Goal: Task Accomplishment & Management: Manage account settings

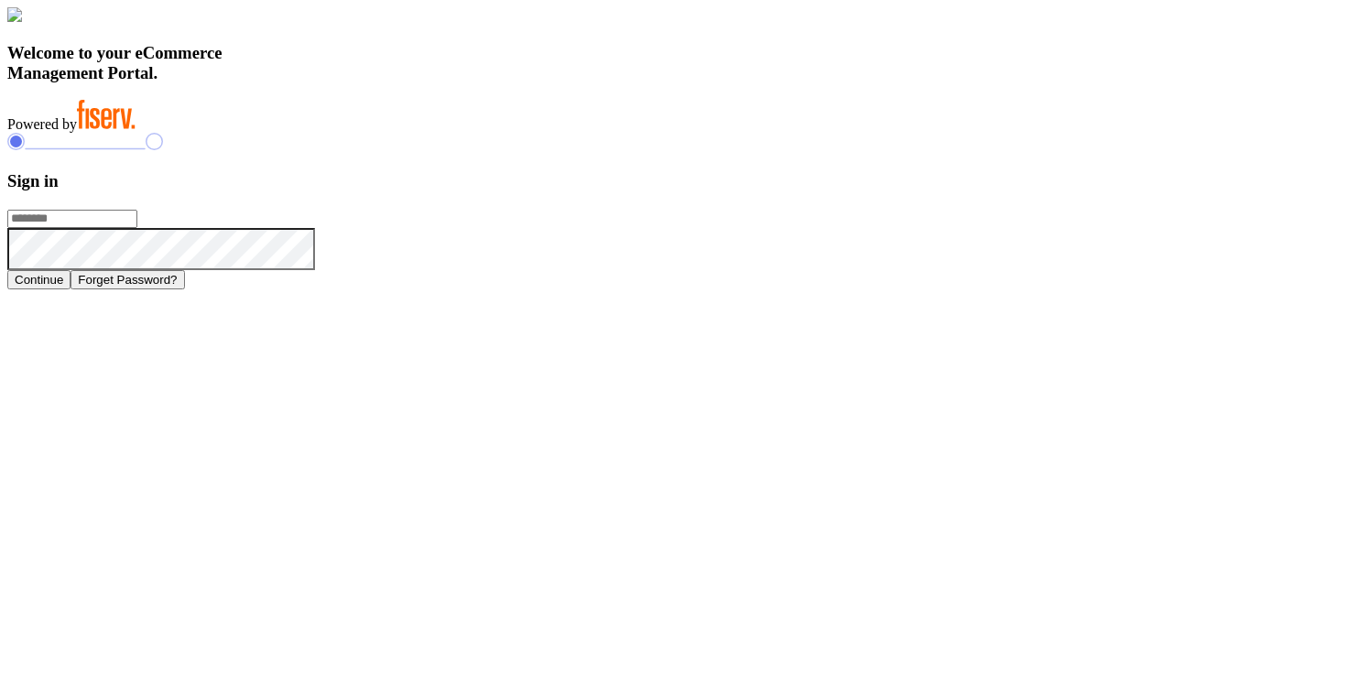
type input "**********"
click at [981, 191] on h3 "Sign in" at bounding box center [684, 181] width 1354 height 20
click at [1111, 282] on form "**********" at bounding box center [684, 230] width 1354 height 118
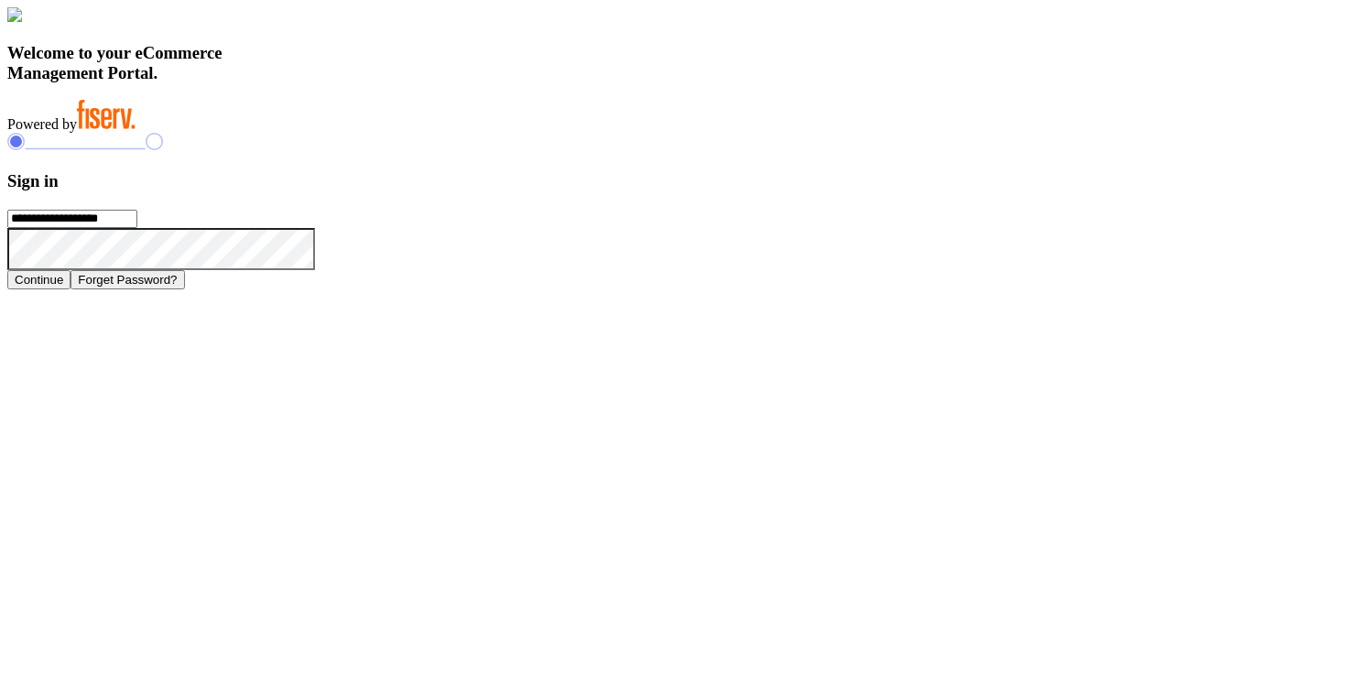
click at [315, 228] on icon at bounding box center [315, 228] width 0 height 0
click at [359, 272] on icon at bounding box center [337, 250] width 44 height 44
click at [315, 228] on icon at bounding box center [315, 228] width 0 height 0
click at [359, 272] on icon at bounding box center [337, 250] width 44 height 44
click at [315, 228] on icon at bounding box center [315, 228] width 0 height 0
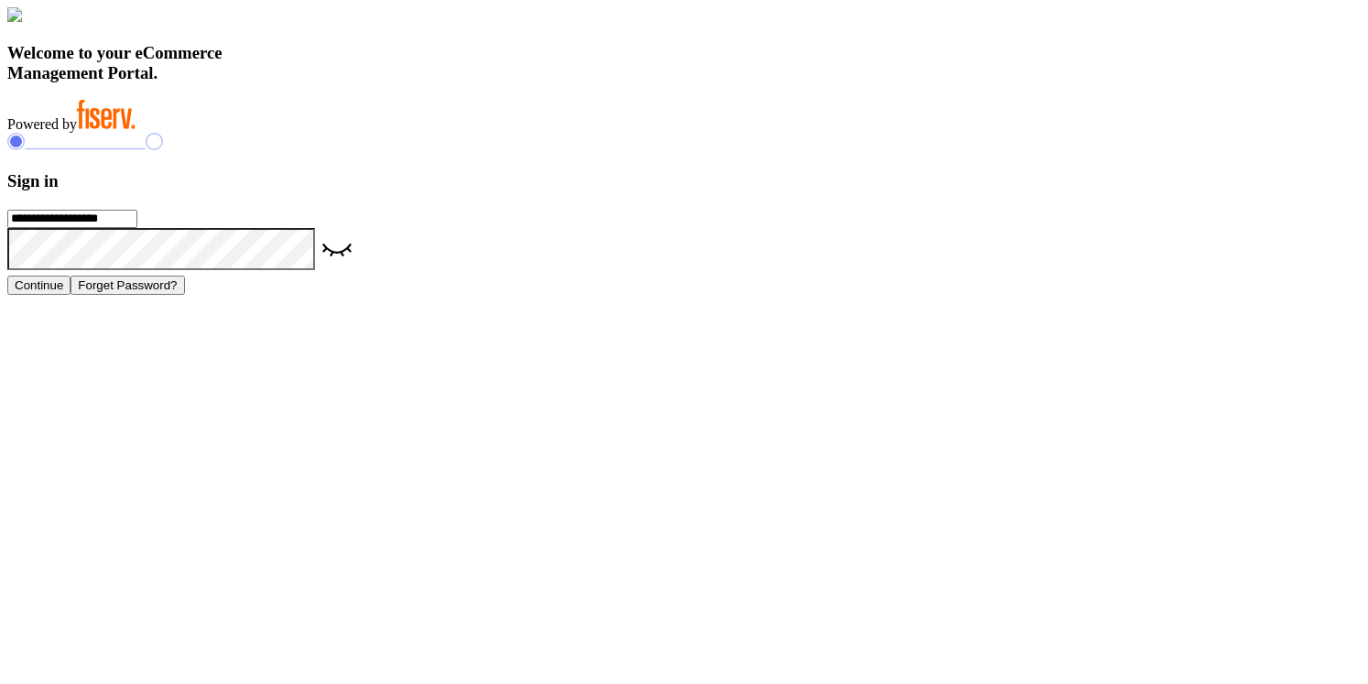
click at [359, 272] on icon at bounding box center [337, 250] width 44 height 44
type input "**********"
click at [1065, 191] on h3 "Sign in" at bounding box center [684, 181] width 1354 height 20
click at [71, 289] on button "Continue" at bounding box center [38, 279] width 63 height 19
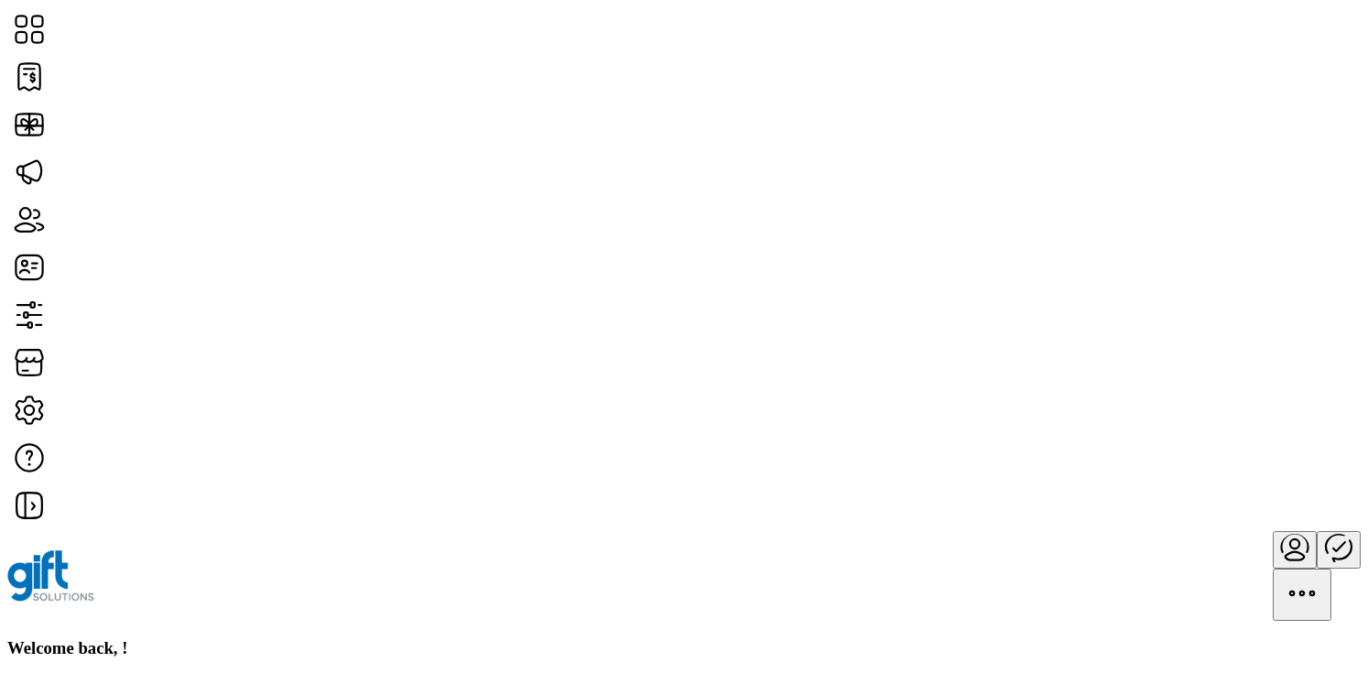
click at [567, 638] on div "Welcome back, !" at bounding box center [684, 648] width 1354 height 20
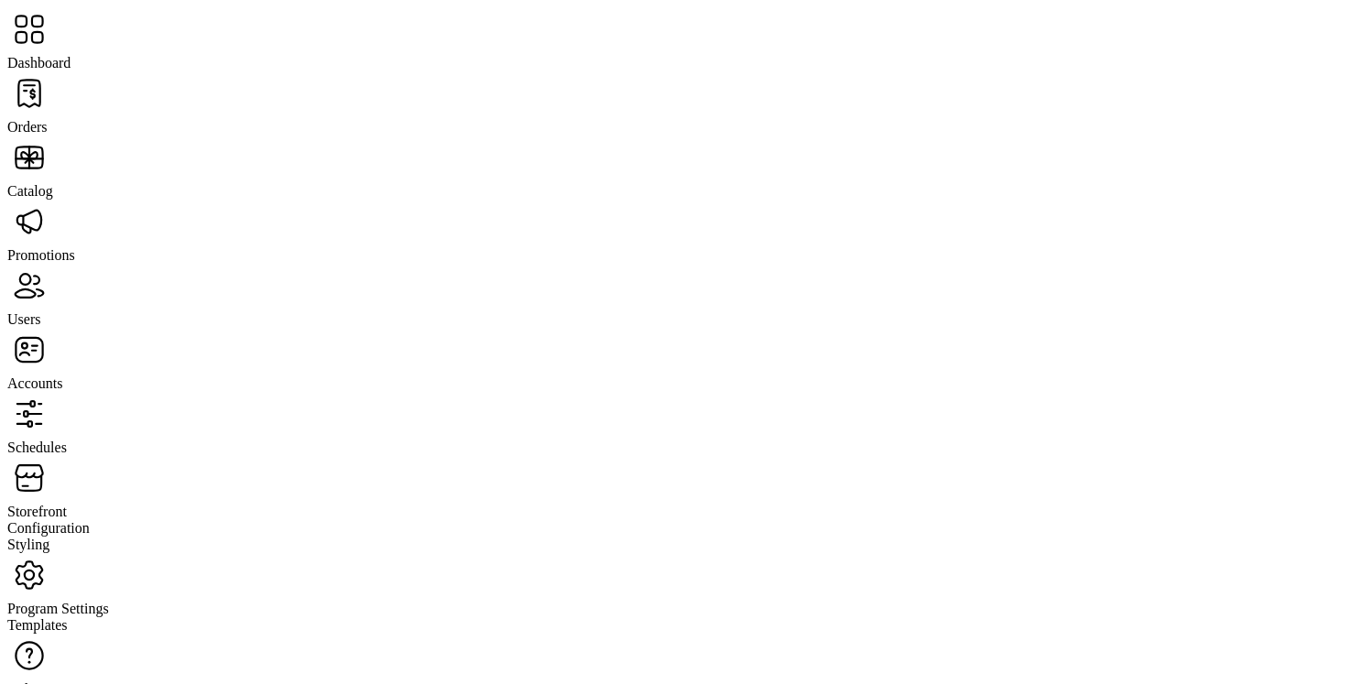
click at [71, 55] on span "Dashboard" at bounding box center [38, 63] width 63 height 16
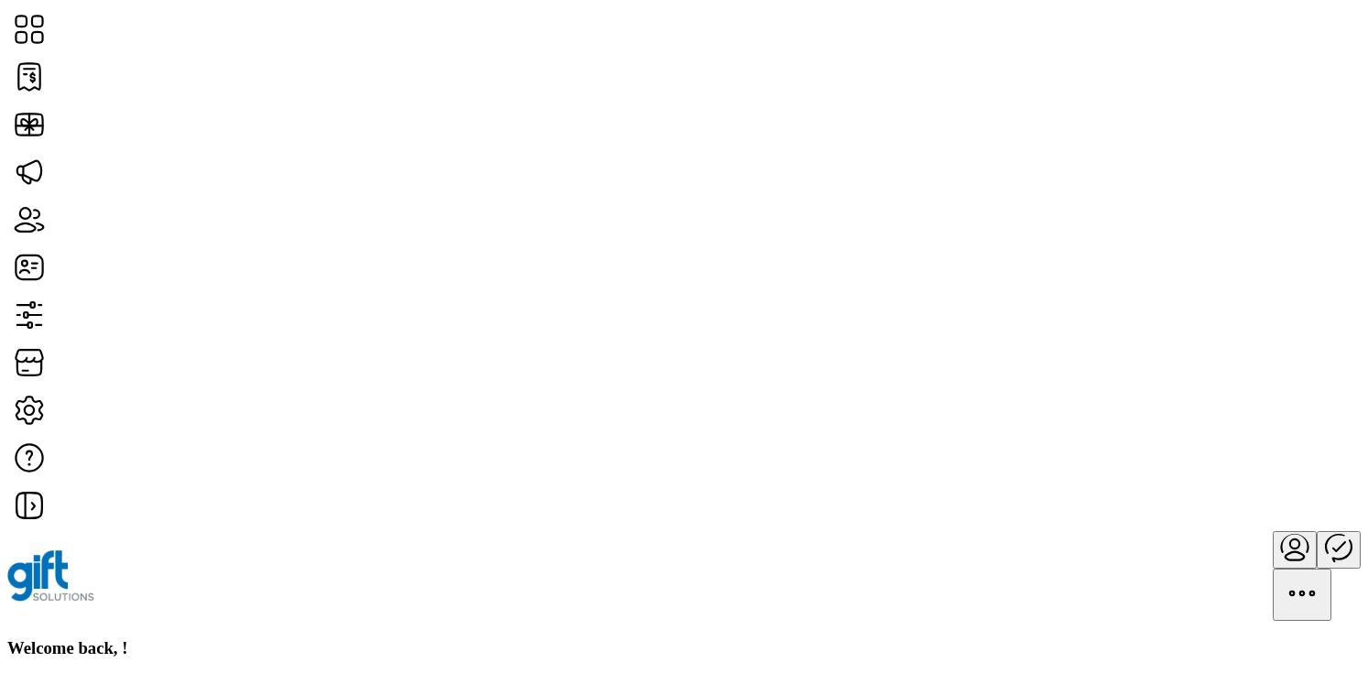
click at [637, 638] on div "Welcome back, !" at bounding box center [684, 648] width 1354 height 20
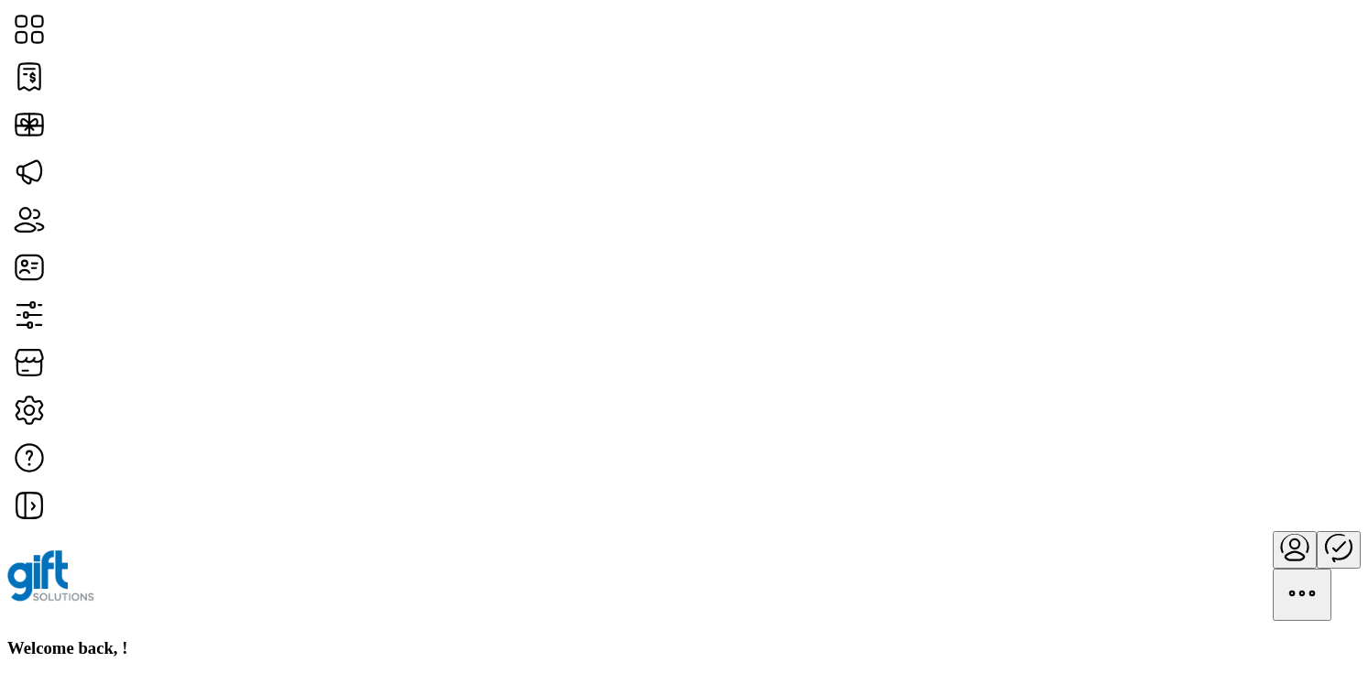
drag, startPoint x: 614, startPoint y: 267, endPoint x: 1016, endPoint y: 308, distance: 404.1
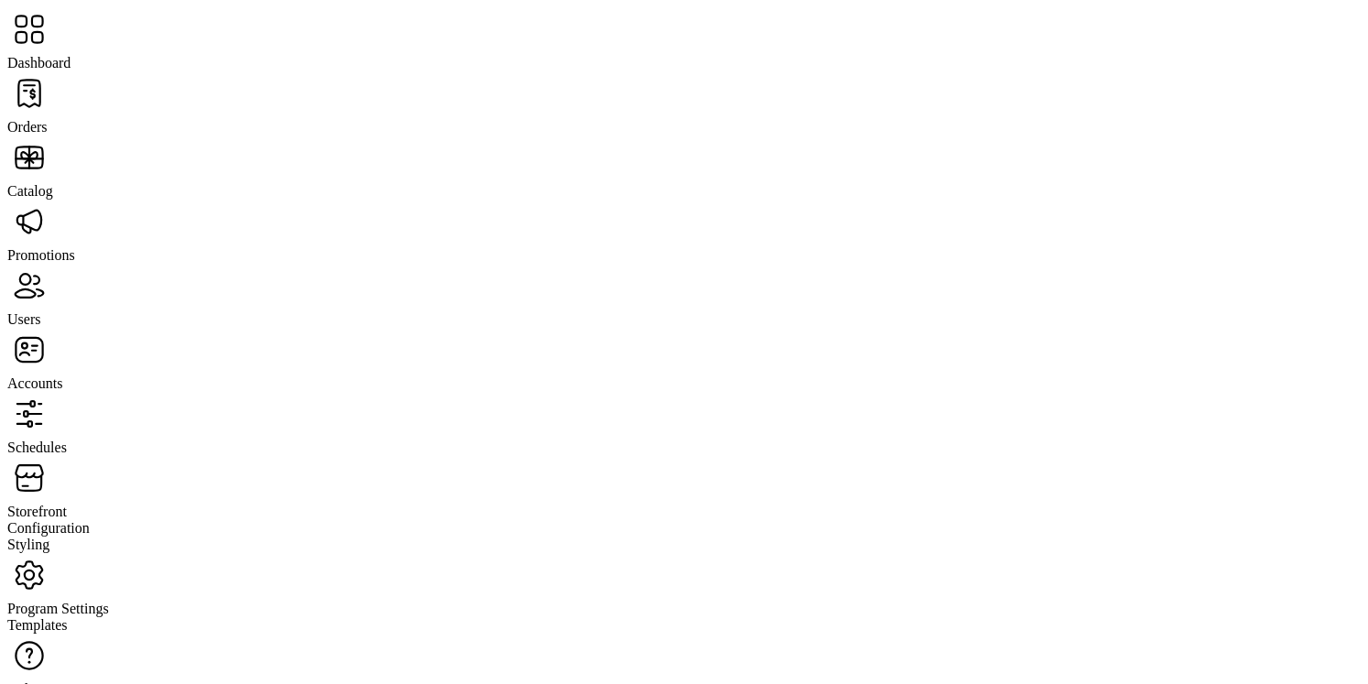
click at [48, 119] on span "Orders" at bounding box center [27, 127] width 40 height 16
click at [67, 504] on span "Storefront" at bounding box center [37, 512] width 60 height 16
click at [90, 520] on span "Configuration" at bounding box center [48, 528] width 82 height 16
click at [48, 119] on span "Orders" at bounding box center [27, 127] width 40 height 16
click at [75, 247] on span "Promotions" at bounding box center [41, 255] width 68 height 16
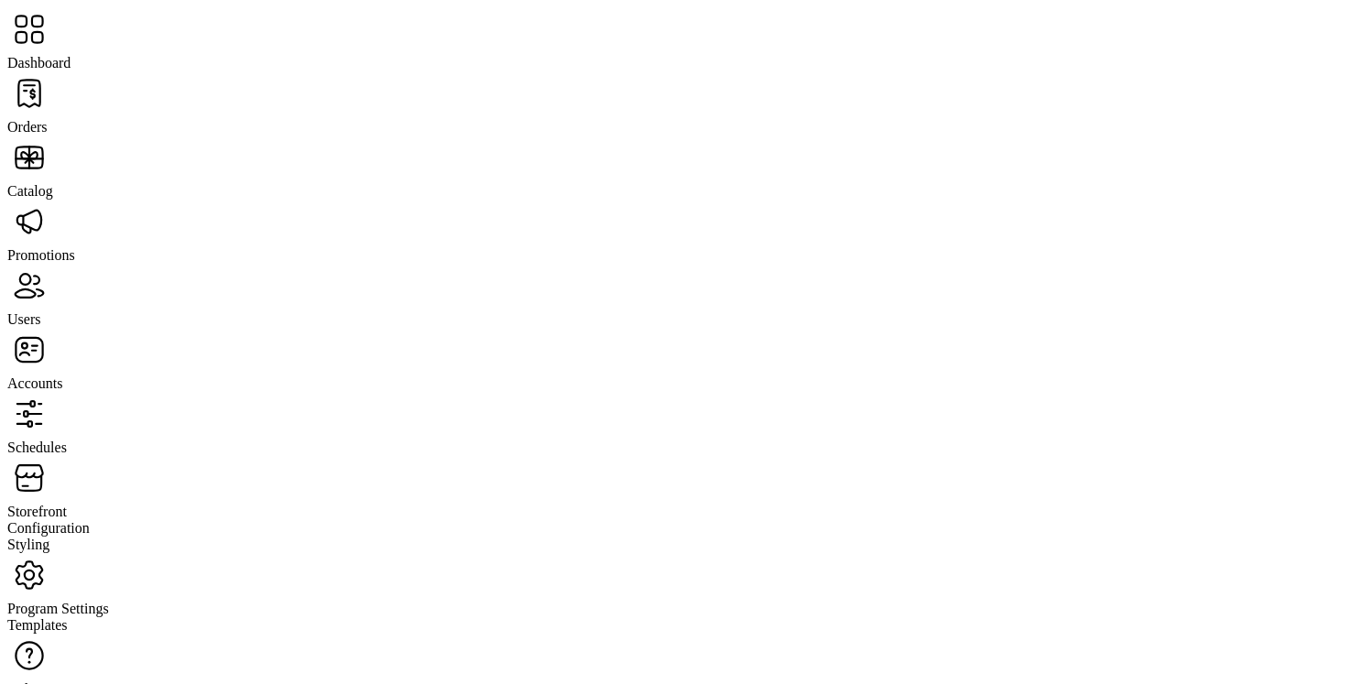
scroll to position [245, 0]
click at [53, 183] on span "Catalog" at bounding box center [30, 191] width 46 height 16
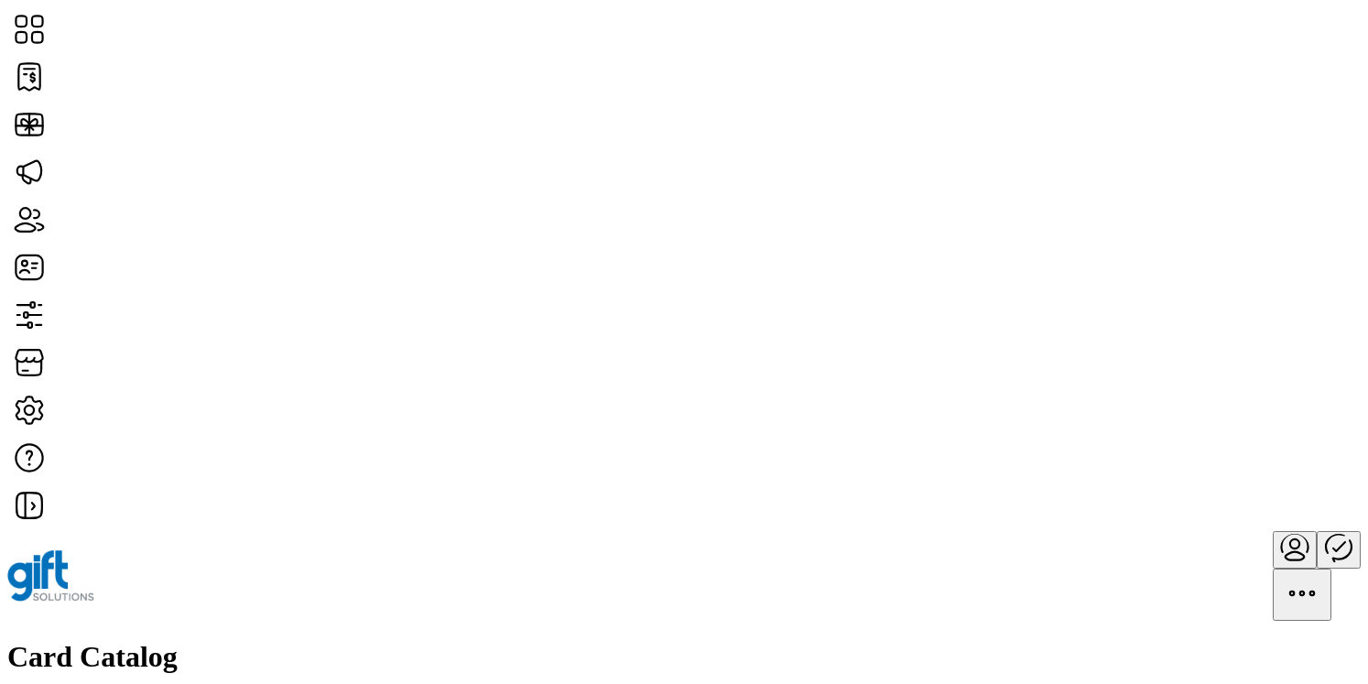
click at [301, 640] on h1 "Card Catalog" at bounding box center [684, 657] width 1354 height 34
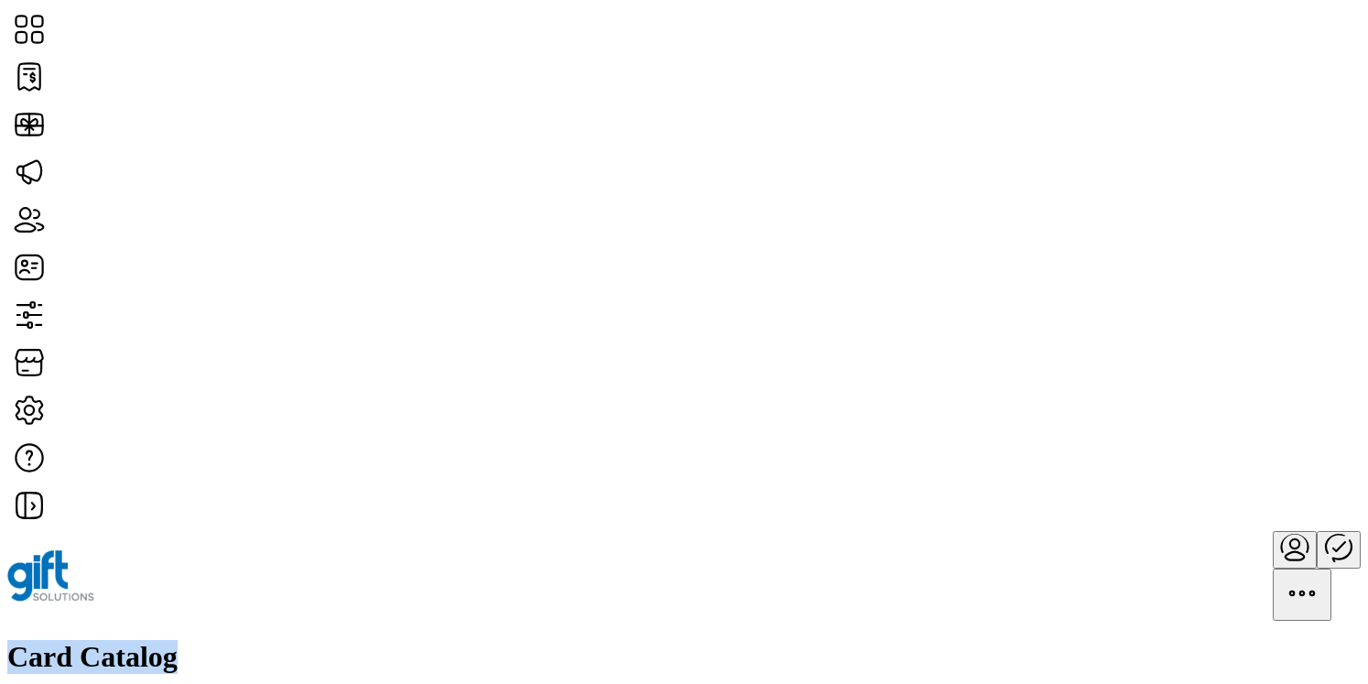
click at [301, 640] on h1 "Card Catalog" at bounding box center [684, 657] width 1354 height 34
click at [1286, 552] on icon "menu" at bounding box center [1295, 556] width 18 height 8
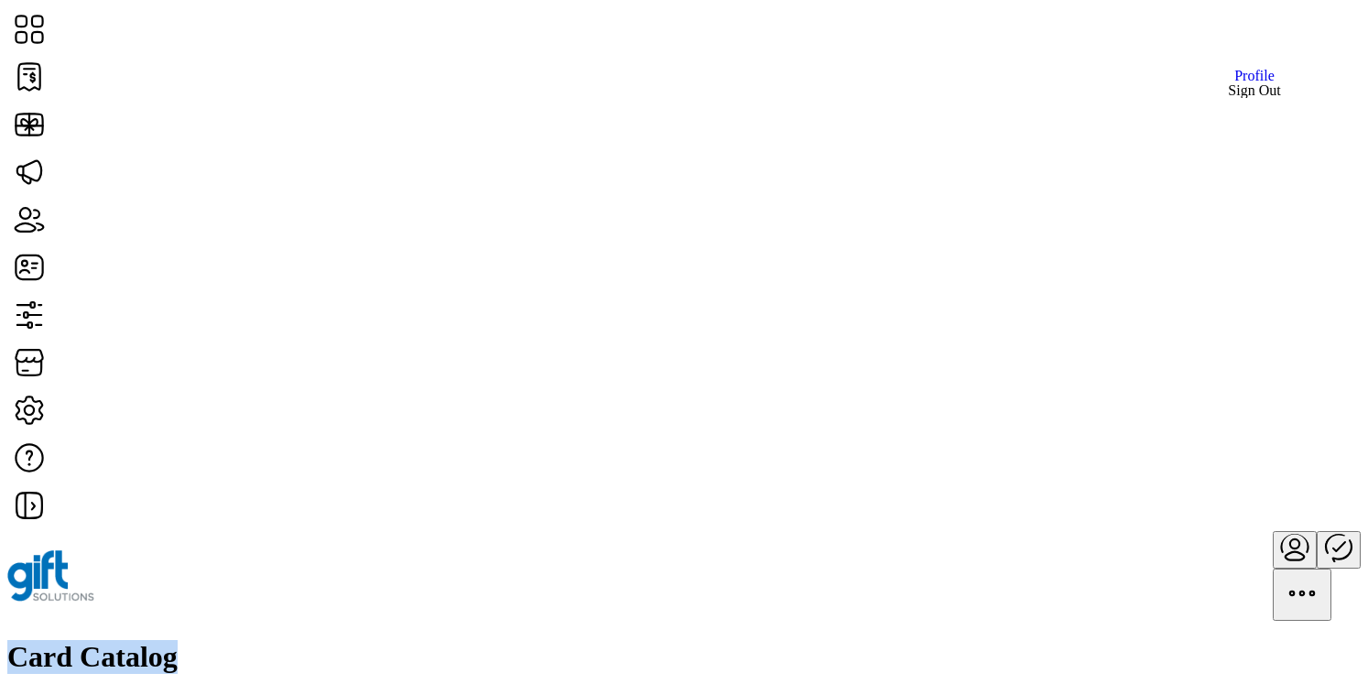
click at [1249, 98] on span "Sign Out" at bounding box center [1254, 90] width 52 height 15
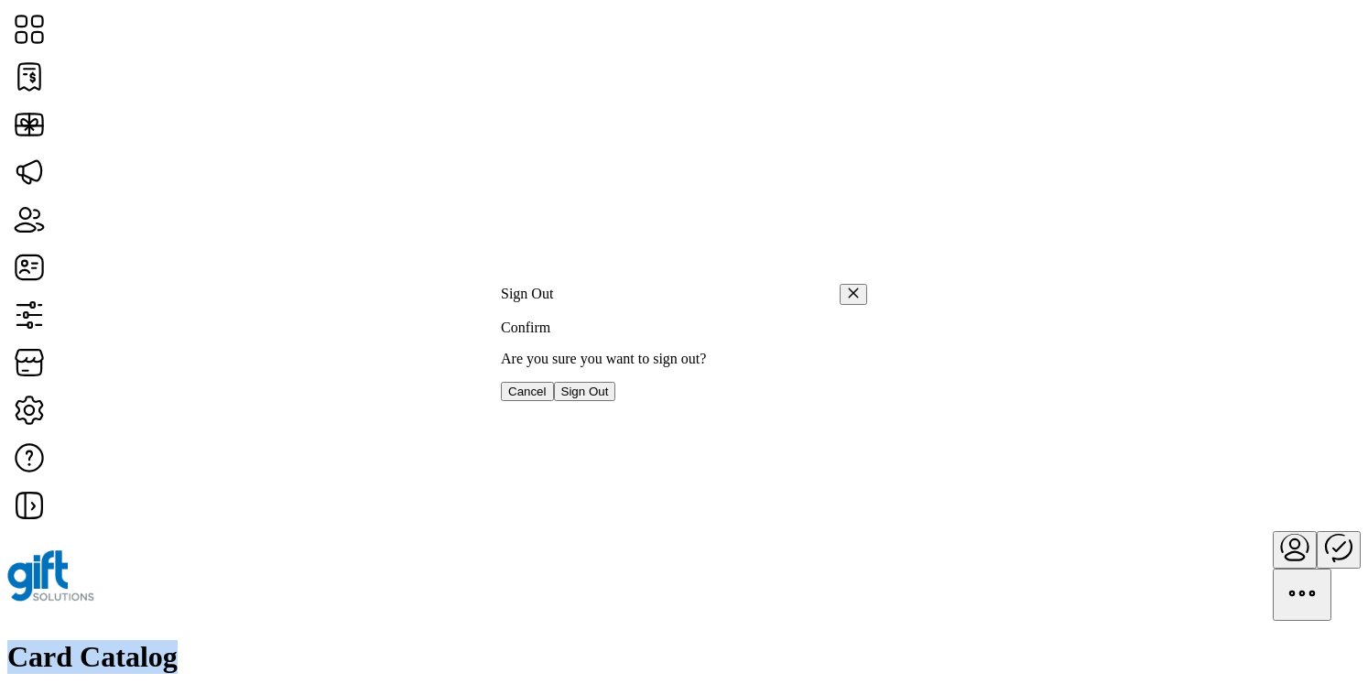
click at [609, 398] on span "Sign Out" at bounding box center [585, 392] width 48 height 14
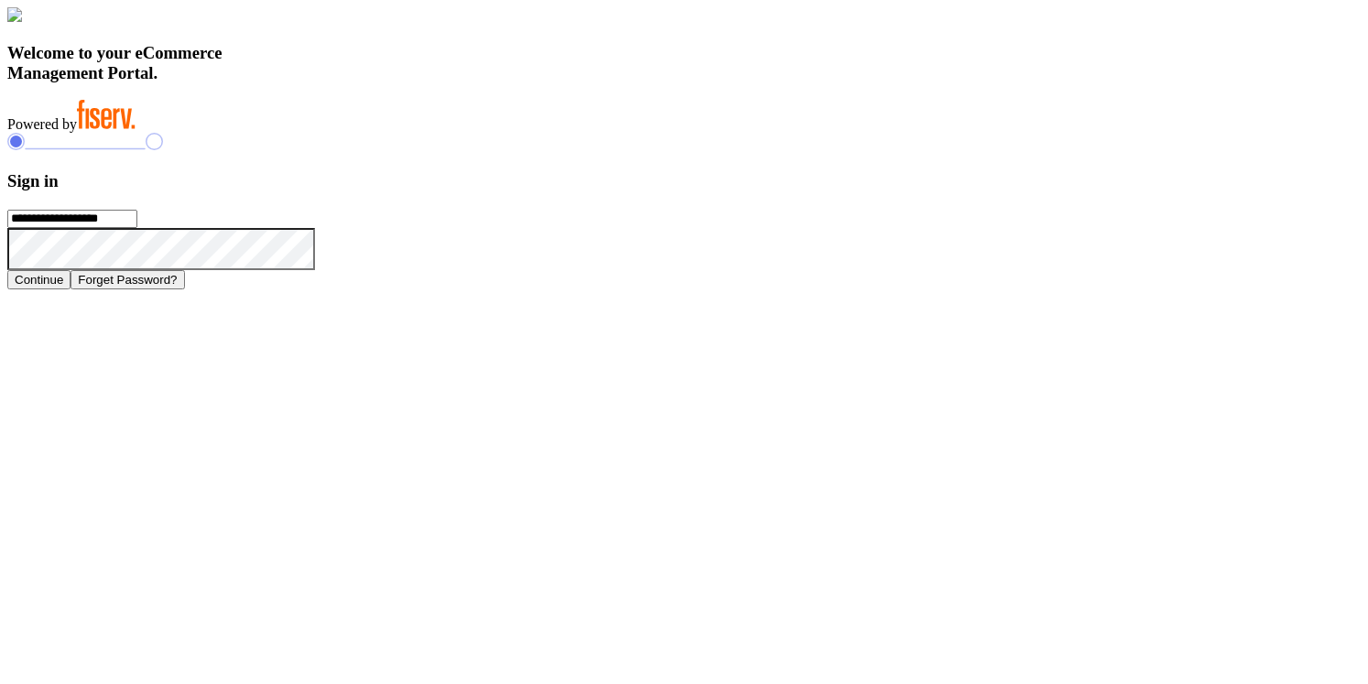
click at [137, 228] on input "**********" at bounding box center [72, 219] width 130 height 18
type input "**********"
click at [71, 289] on button "Continue" at bounding box center [38, 279] width 63 height 19
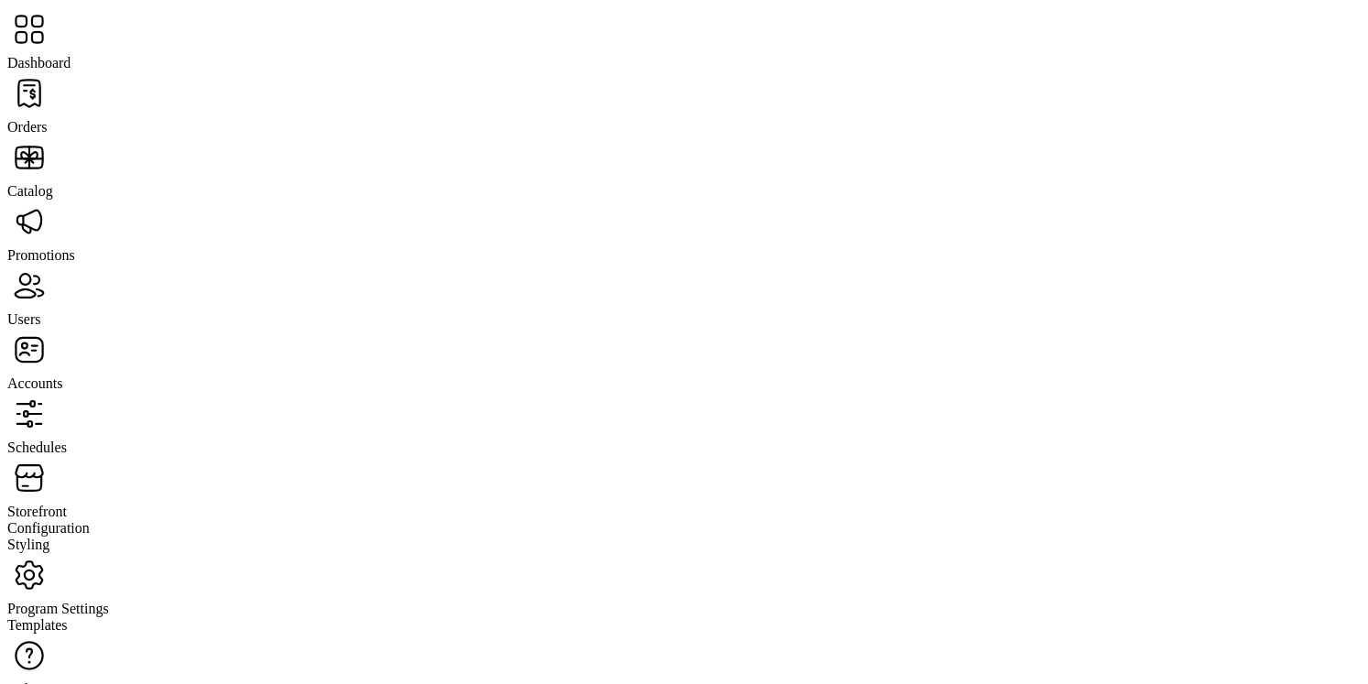
click at [67, 504] on span "Storefront" at bounding box center [37, 512] width 60 height 16
click at [90, 520] on span "Configuration" at bounding box center [48, 528] width 82 height 16
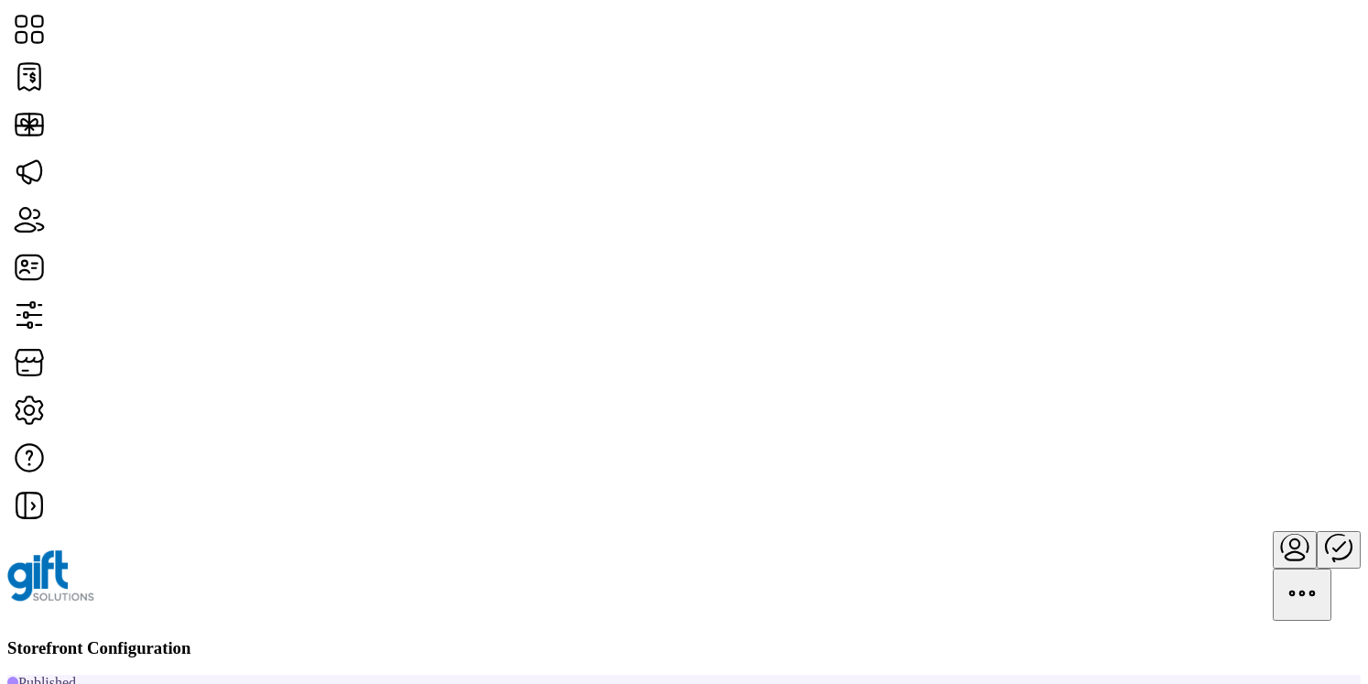
click at [1162, 382] on span "Card Display Settings" at bounding box center [1134, 374] width 128 height 15
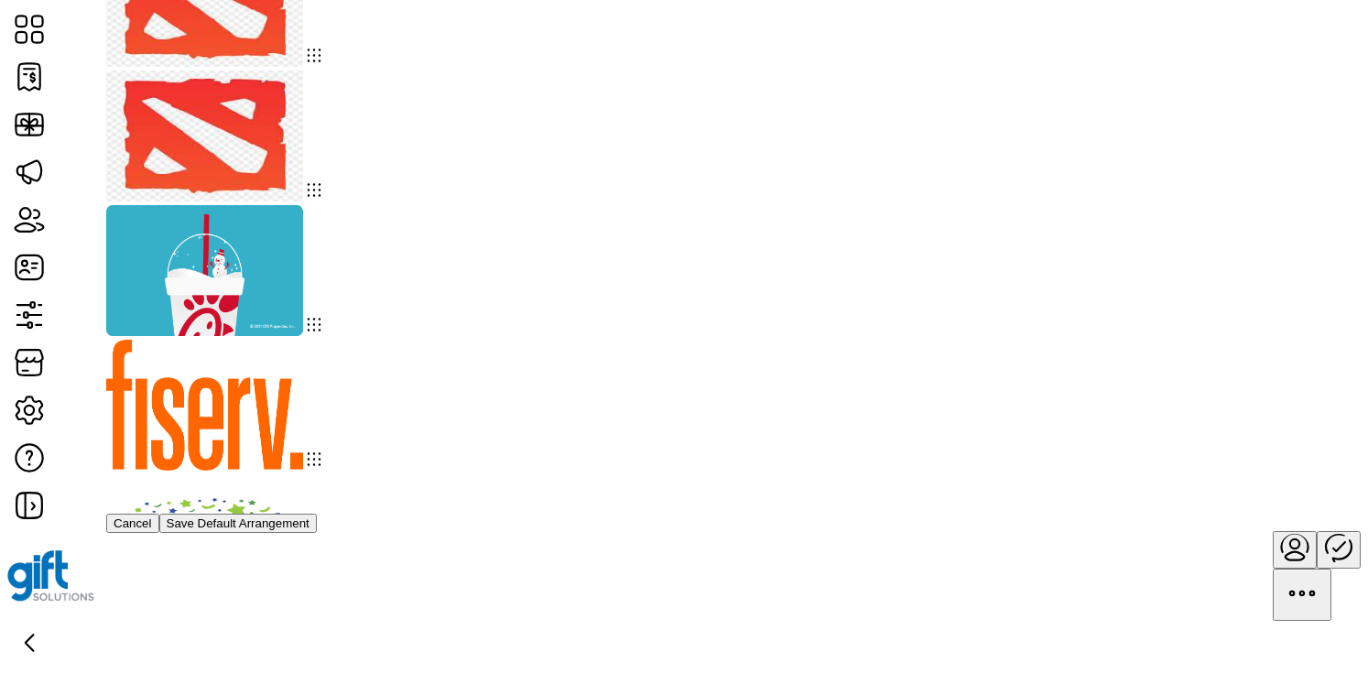
scroll to position [5, 0]
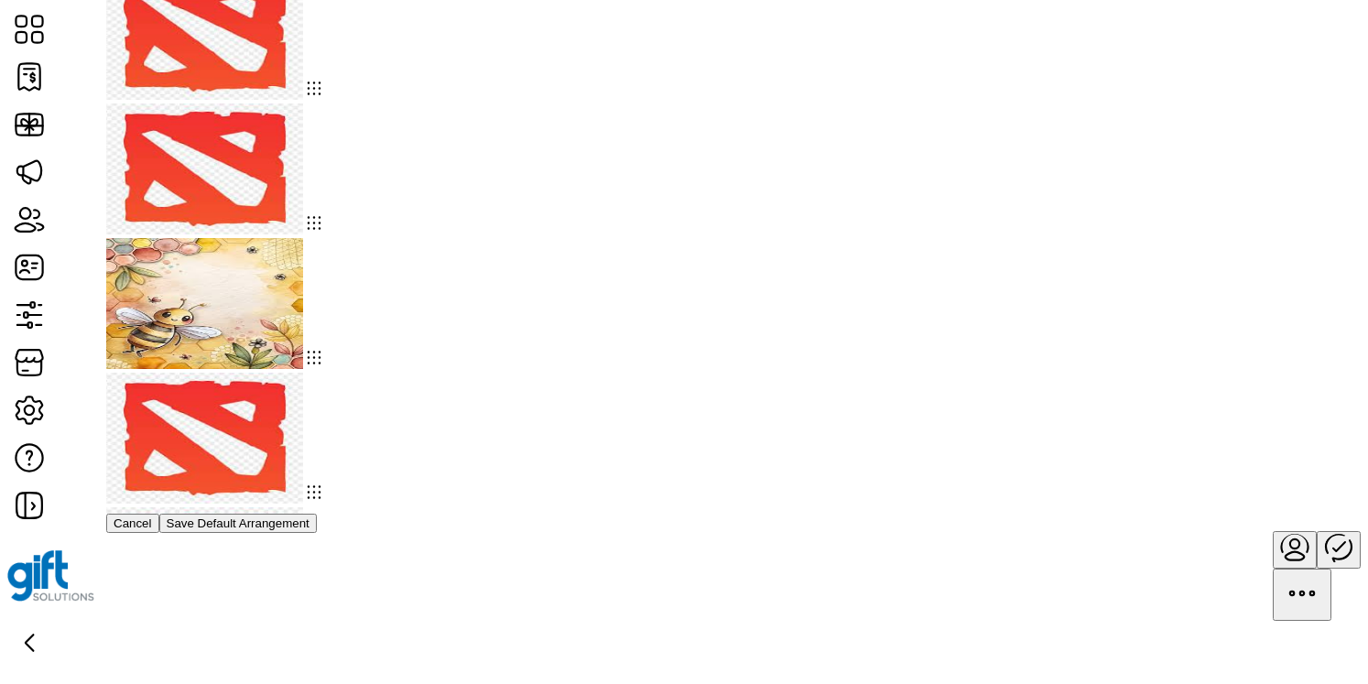
drag, startPoint x: 330, startPoint y: 256, endPoint x: 673, endPoint y: 528, distance: 438.7
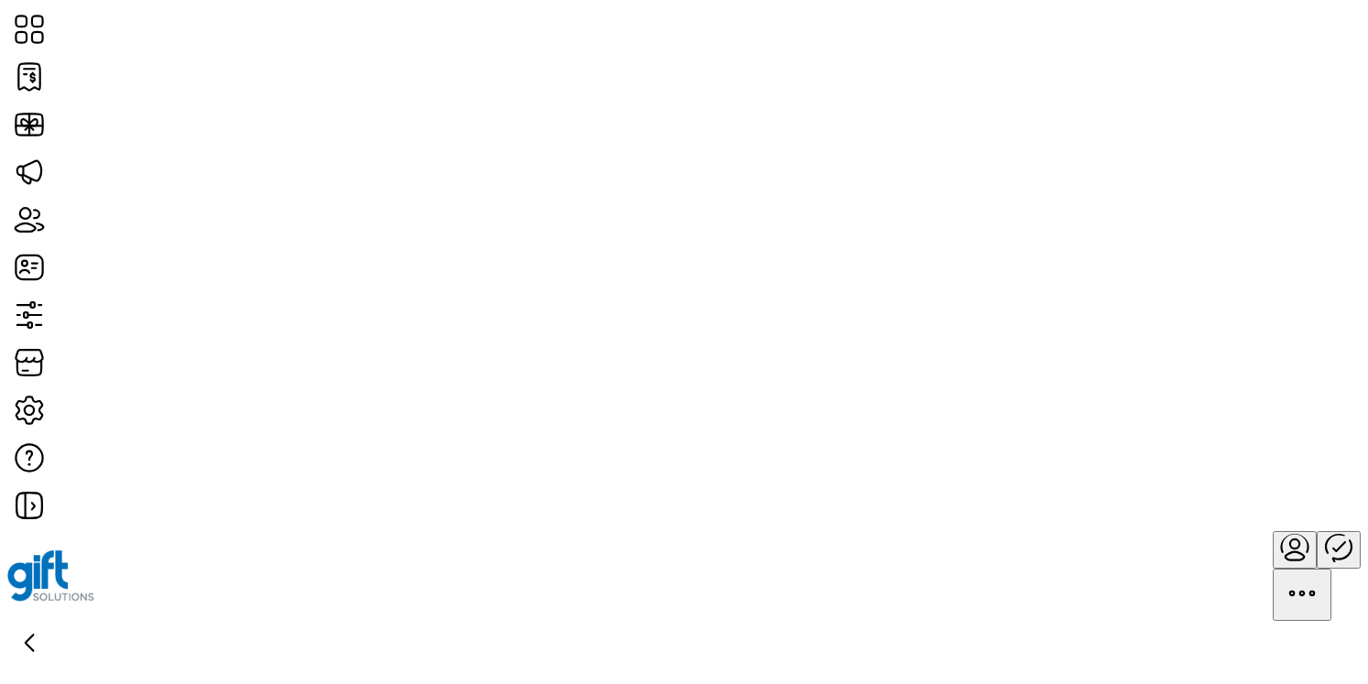
scroll to position [212, 0]
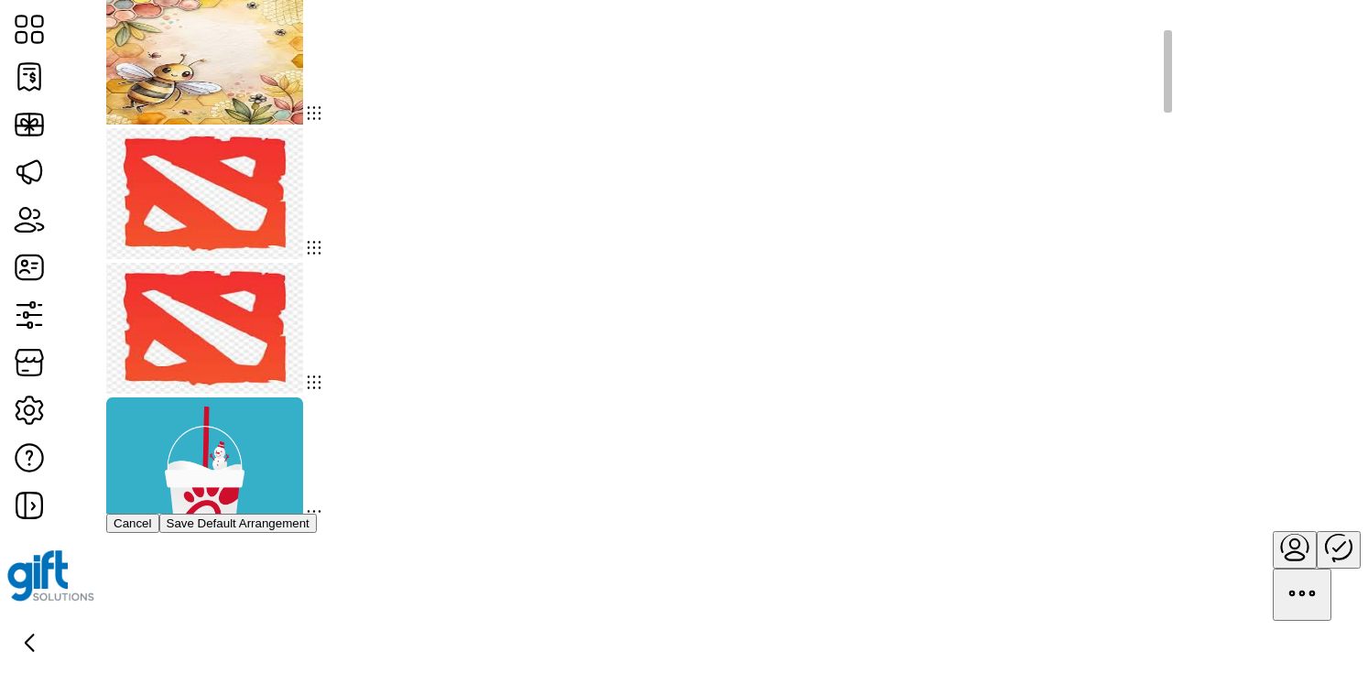
scroll to position [201, 0]
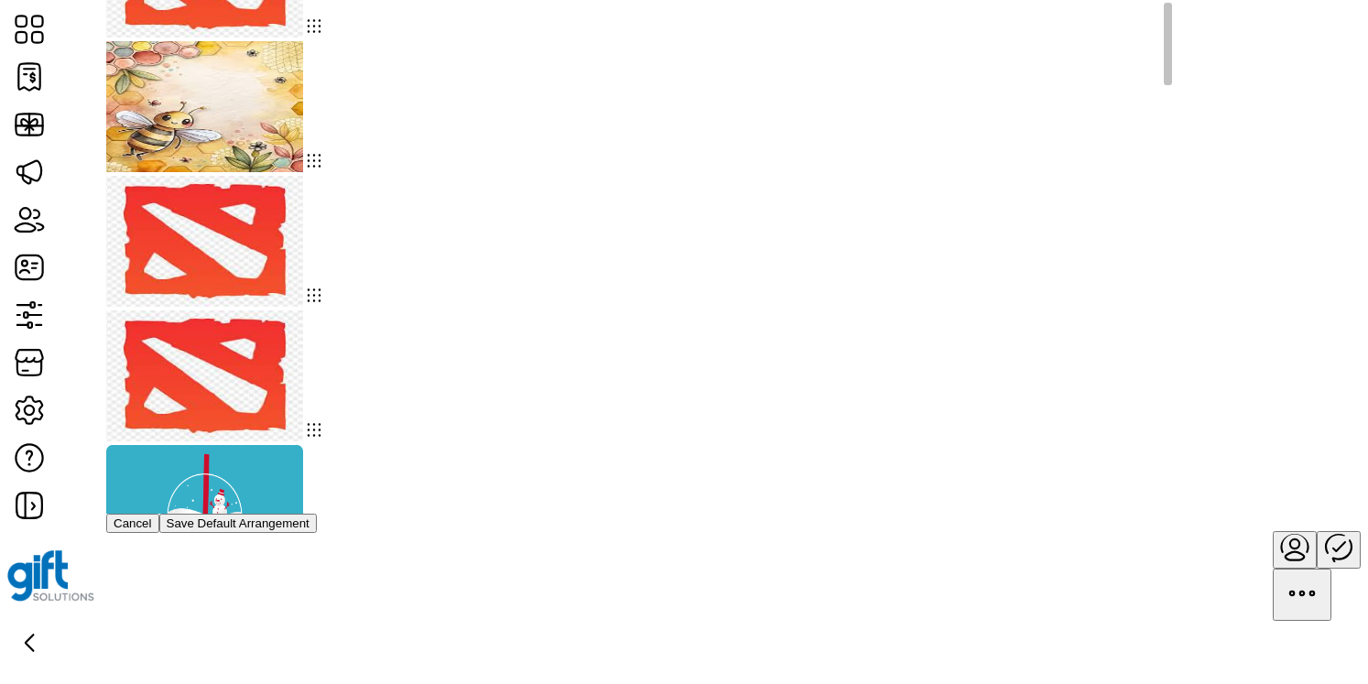
drag, startPoint x: 615, startPoint y: 277, endPoint x: 793, endPoint y: 403, distance: 218.3
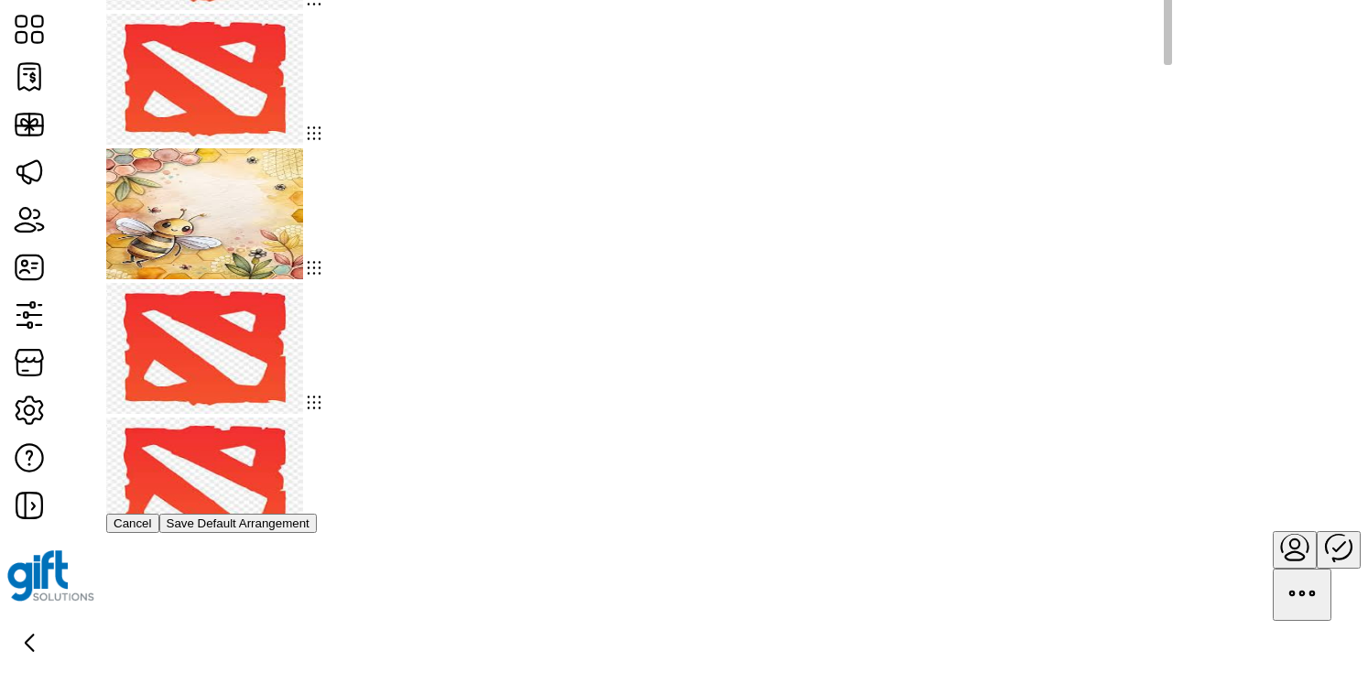
scroll to position [0, 0]
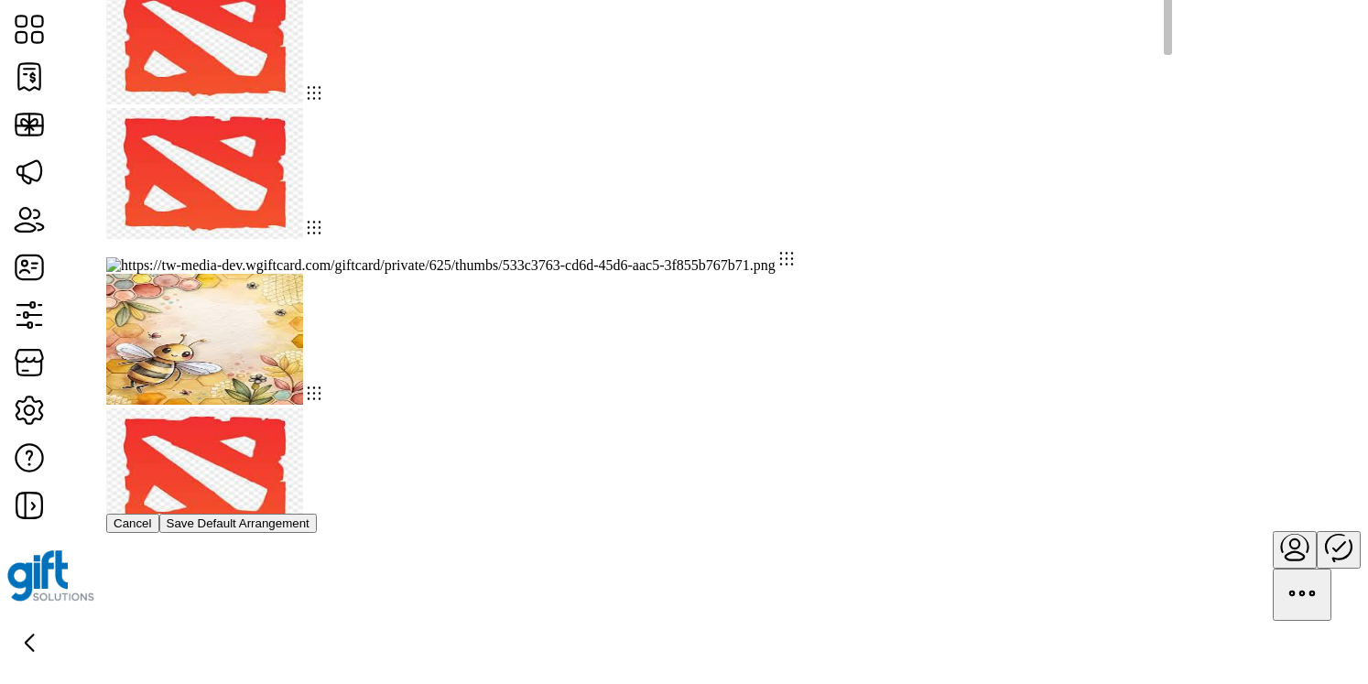
drag, startPoint x: 373, startPoint y: 171, endPoint x: 693, endPoint y: 36, distance: 348.0
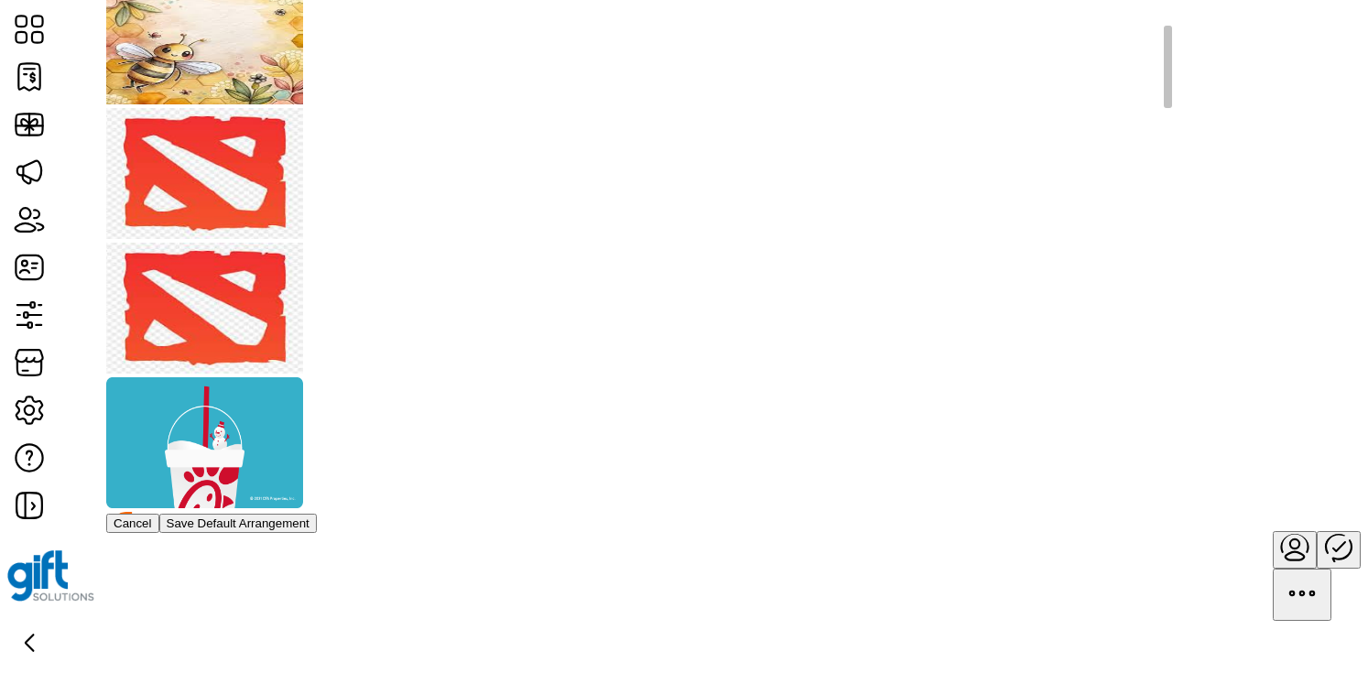
scroll to position [484, 0]
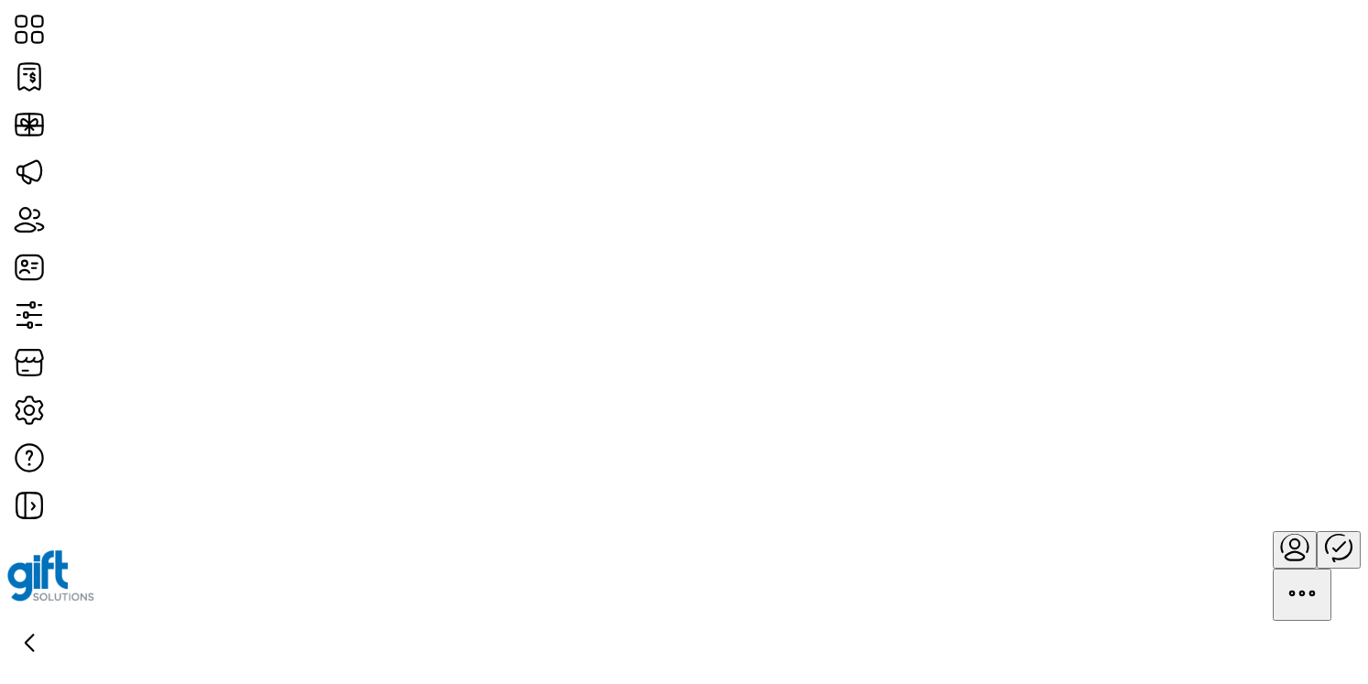
click at [974, 531] on div at bounding box center [684, 576] width 1354 height 90
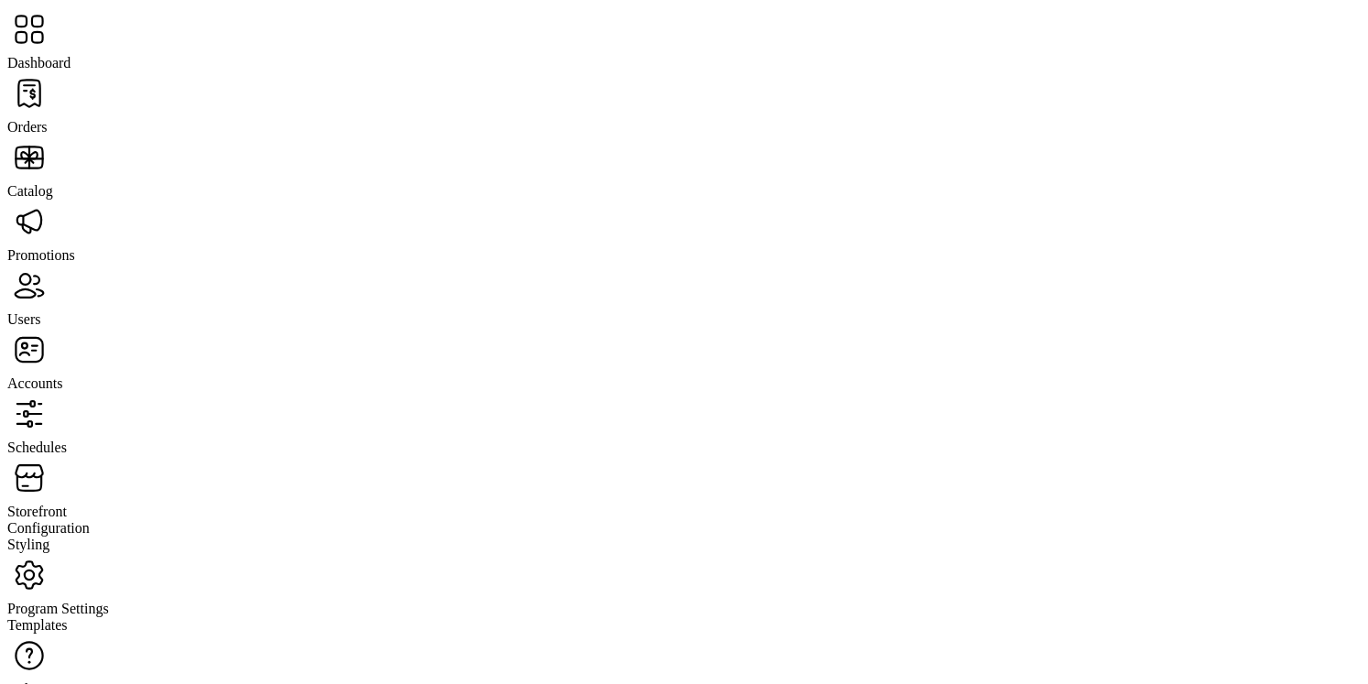
click at [67, 504] on span "Storefront" at bounding box center [37, 512] width 60 height 16
click at [90, 520] on span "Configuration" at bounding box center [48, 528] width 82 height 16
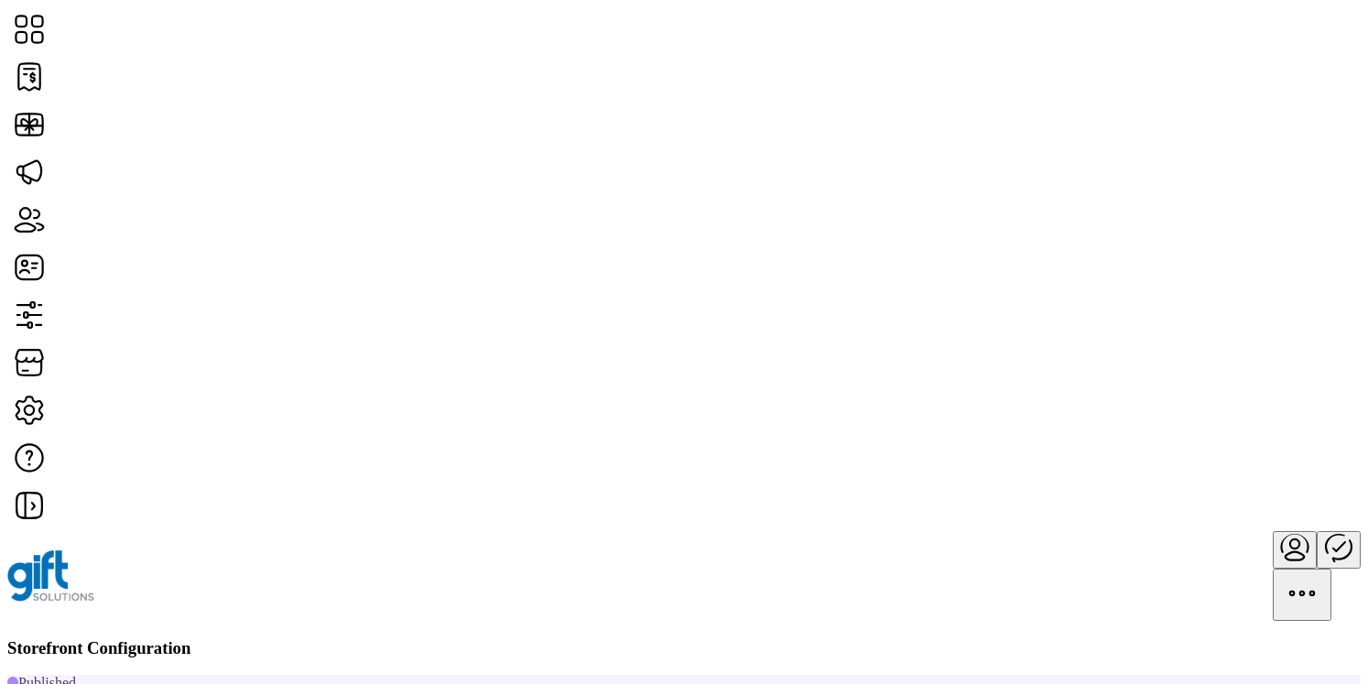
click at [1159, 382] on span "Card Display Settings" at bounding box center [1134, 374] width 128 height 15
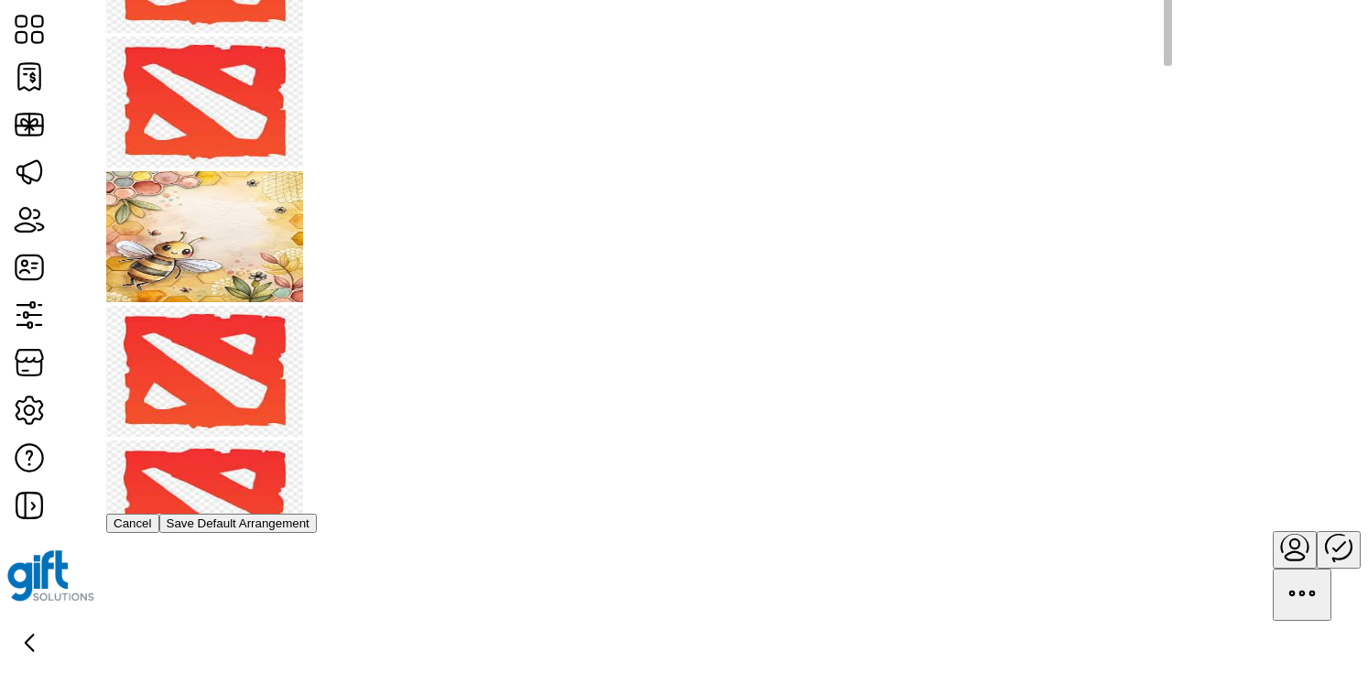
scroll to position [141, 0]
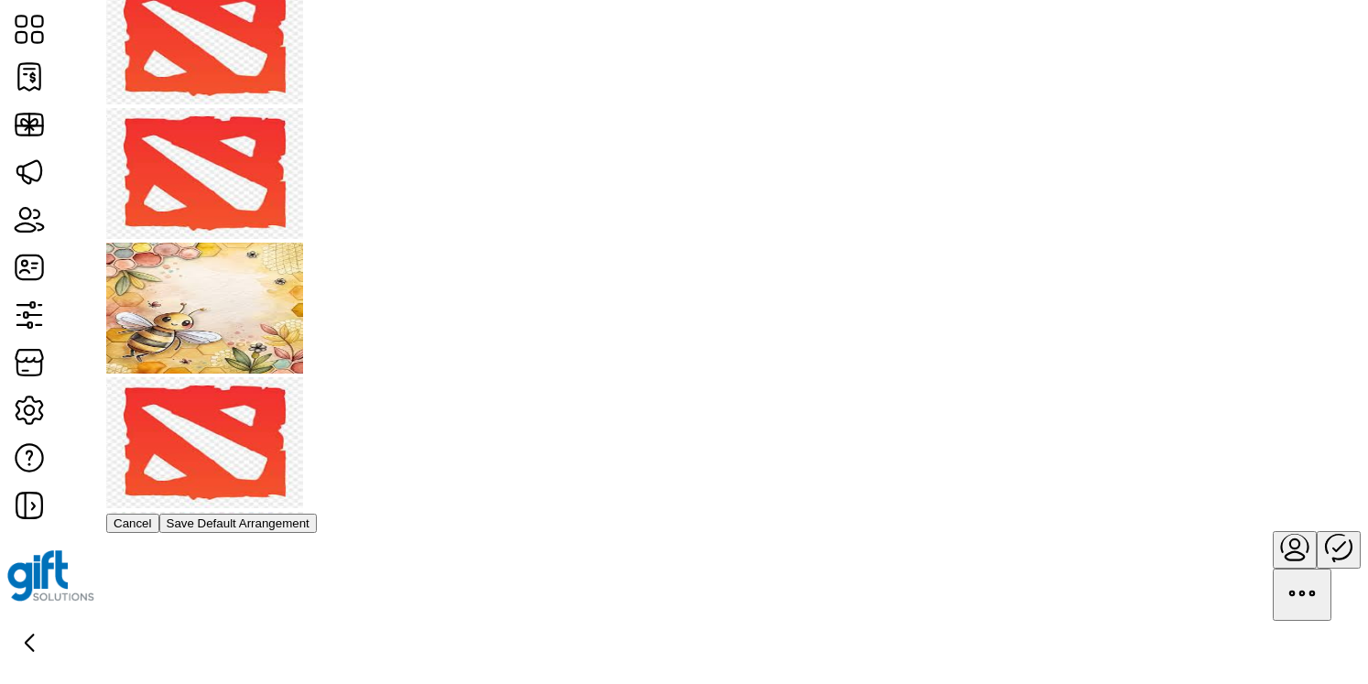
drag, startPoint x: 575, startPoint y: 234, endPoint x: 581, endPoint y: 153, distance: 80.8
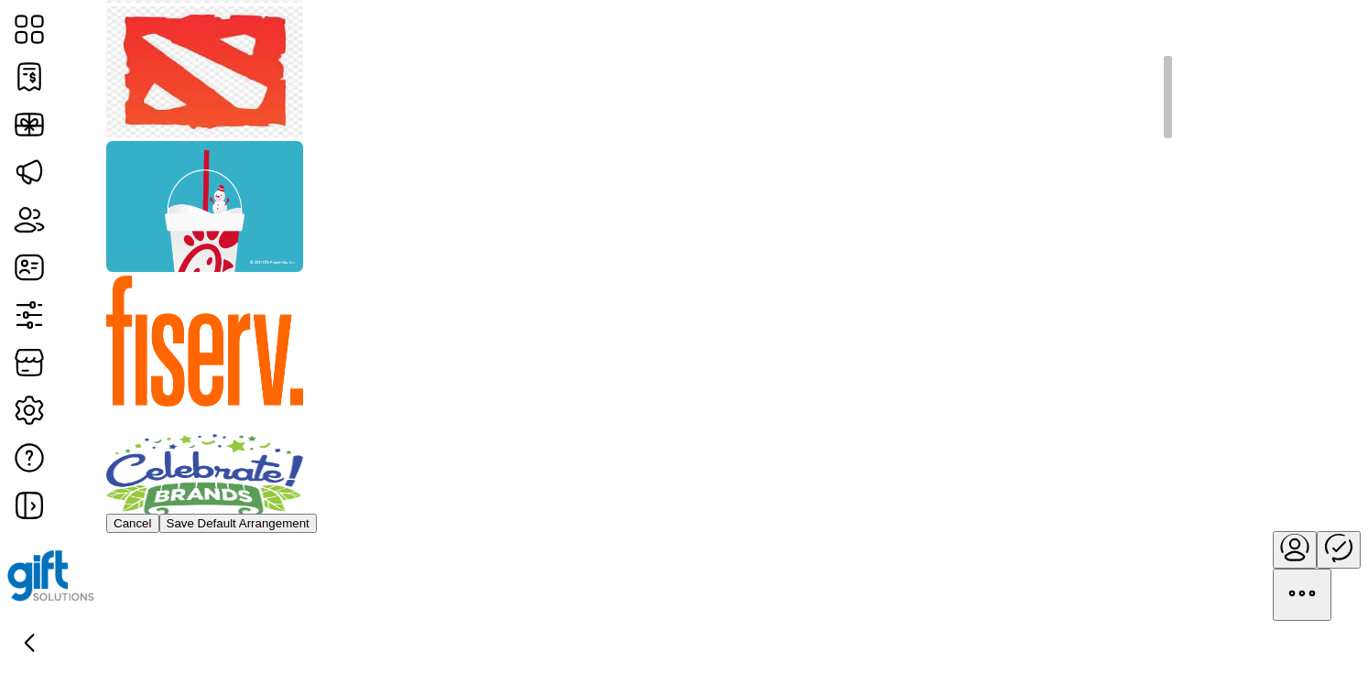
scroll to position [563, 0]
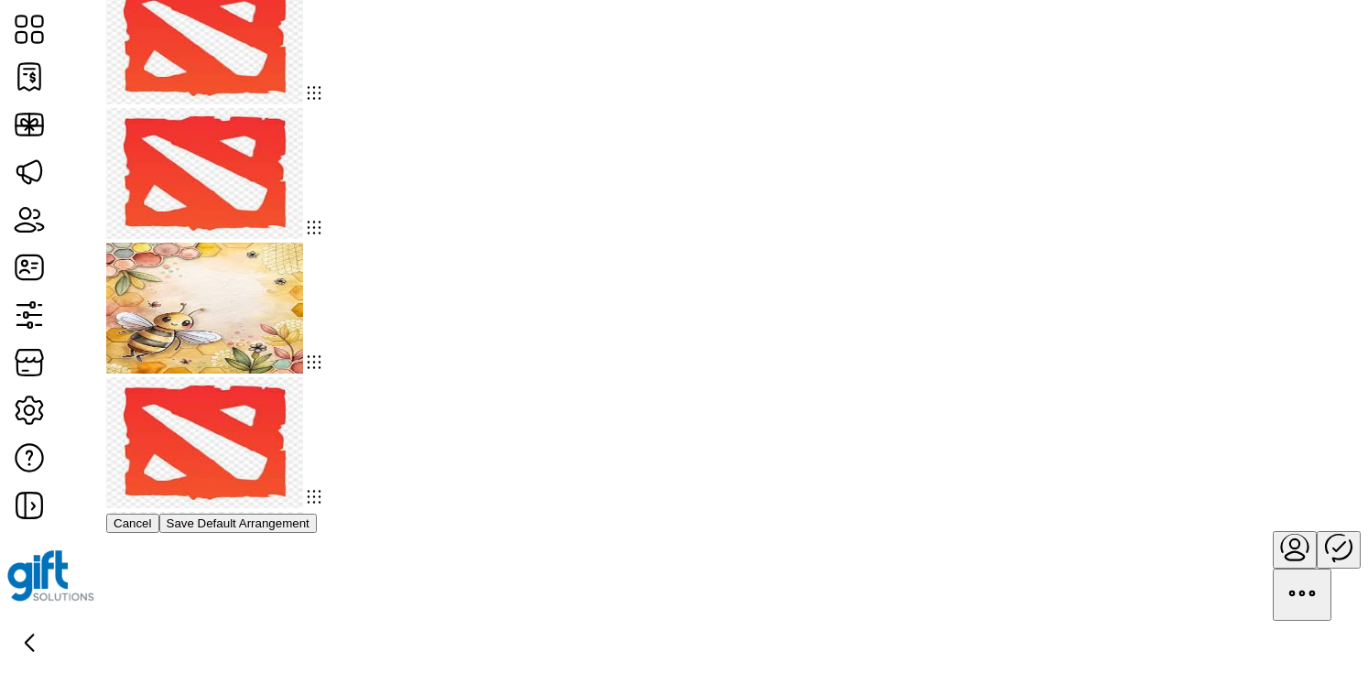
drag, startPoint x: 250, startPoint y: 152, endPoint x: 578, endPoint y: 176, distance: 328.7
click at [578, 176] on div at bounding box center [692, 251] width 1172 height 557
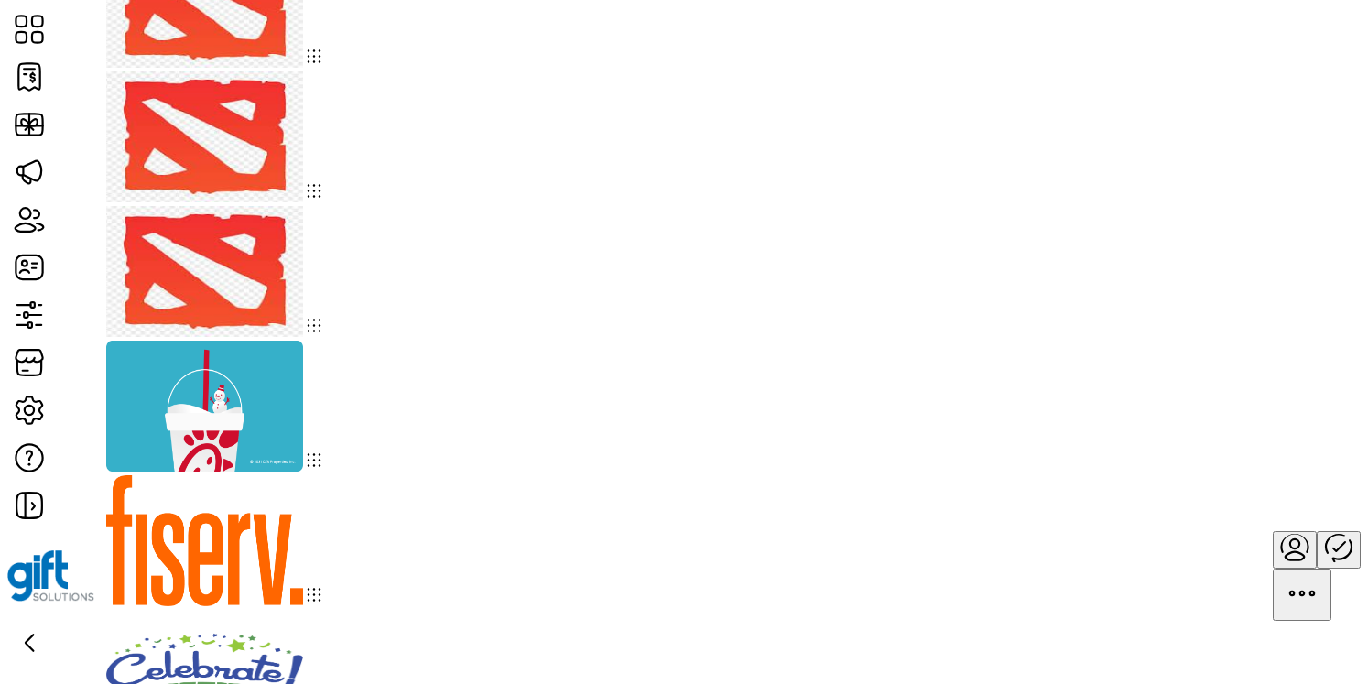
scroll to position [676, 0]
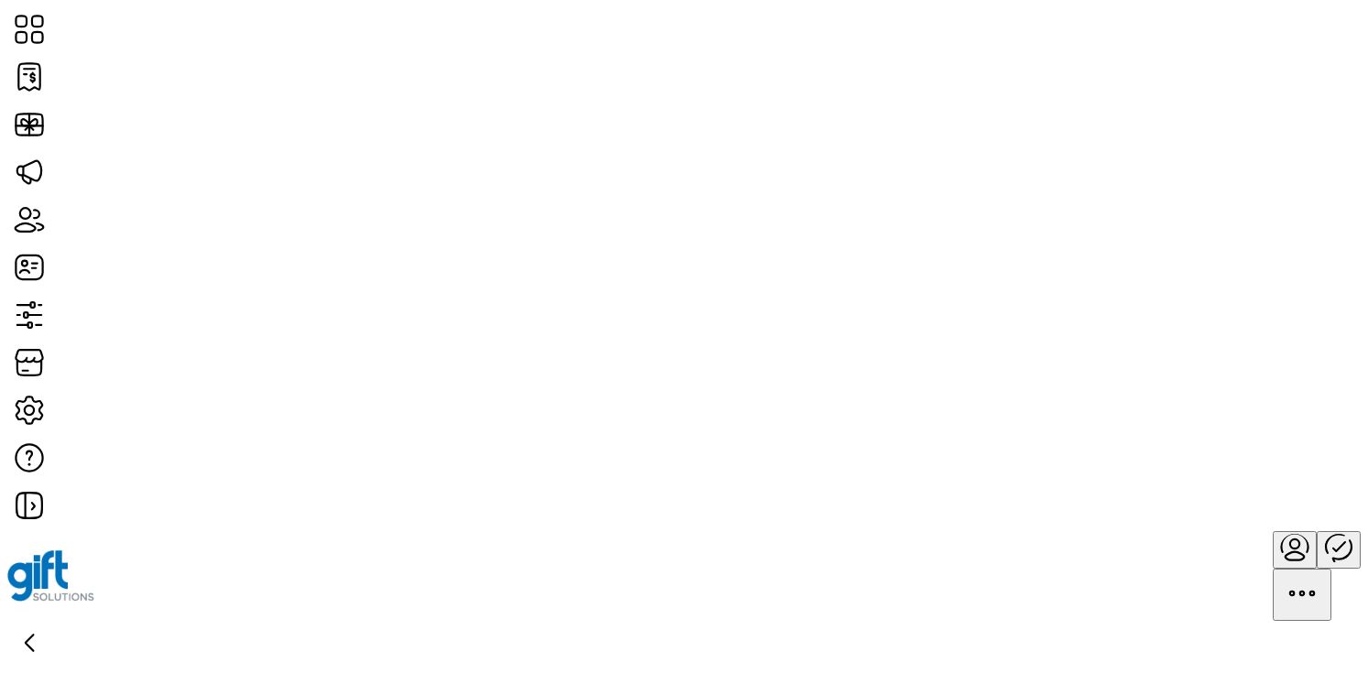
scroll to position [170, 0]
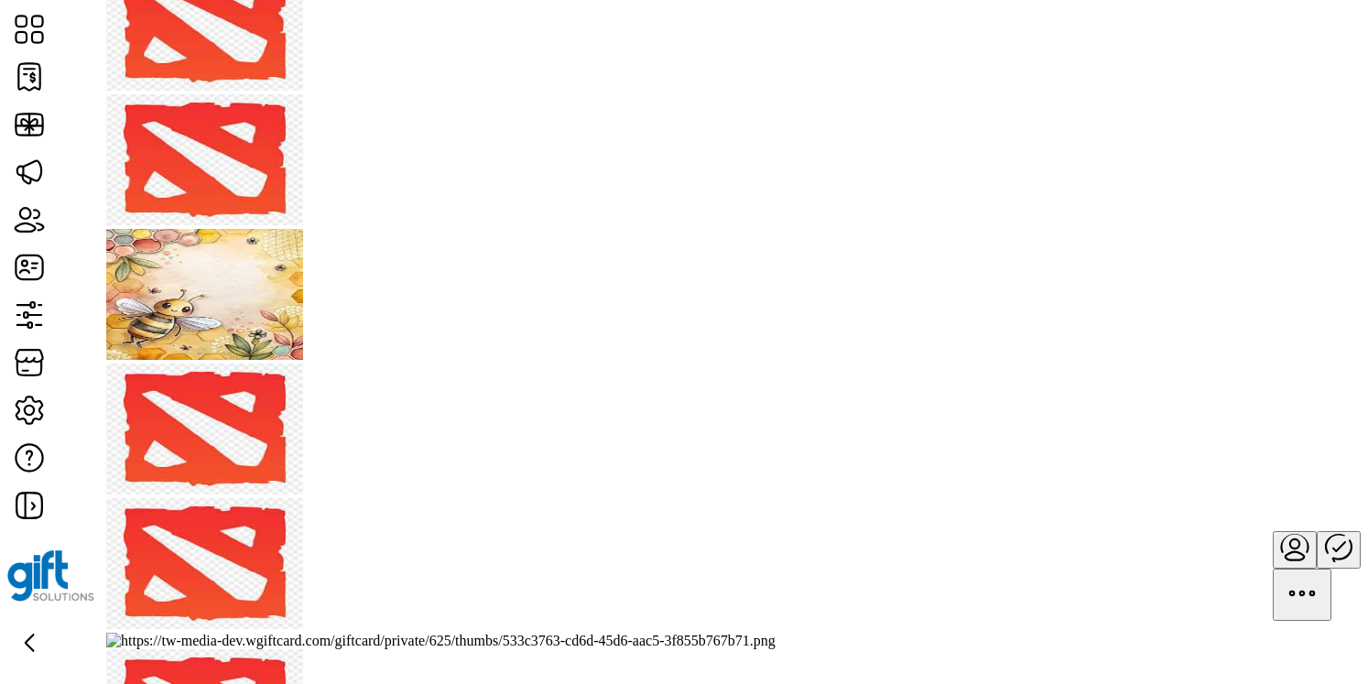
scroll to position [0, 0]
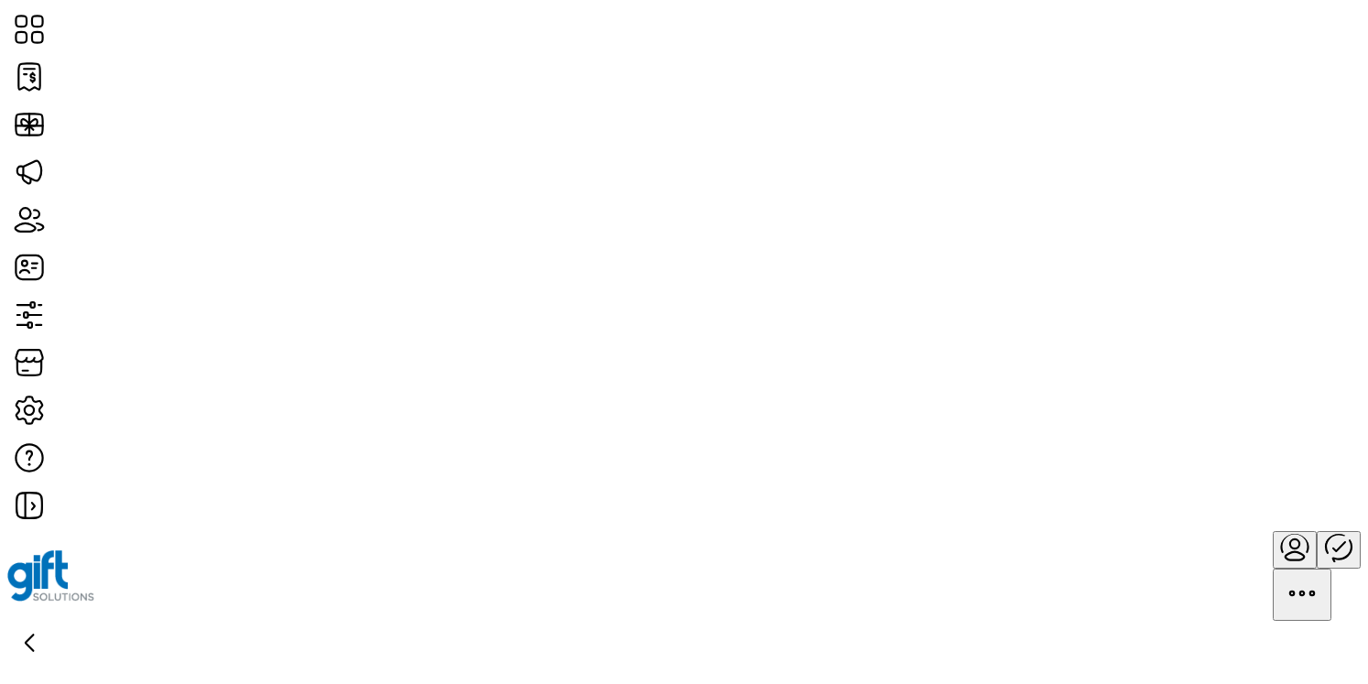
scroll to position [195, 0]
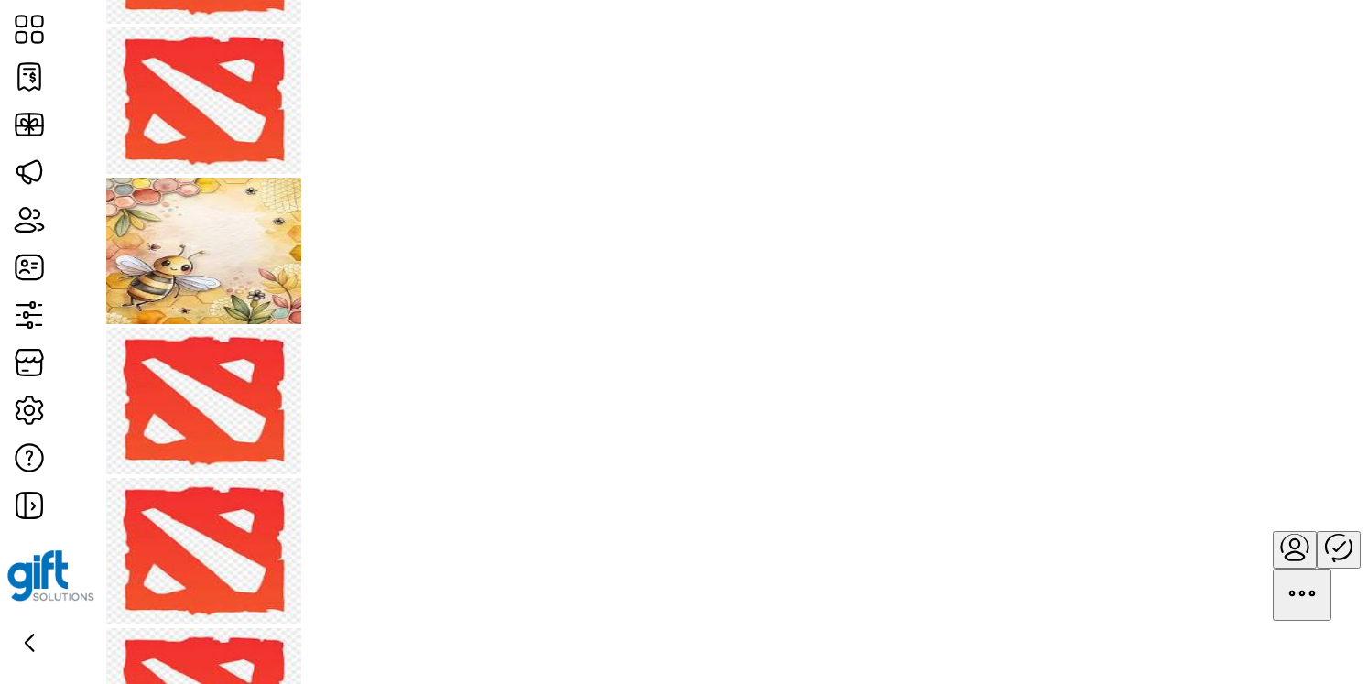
scroll to position [0, 0]
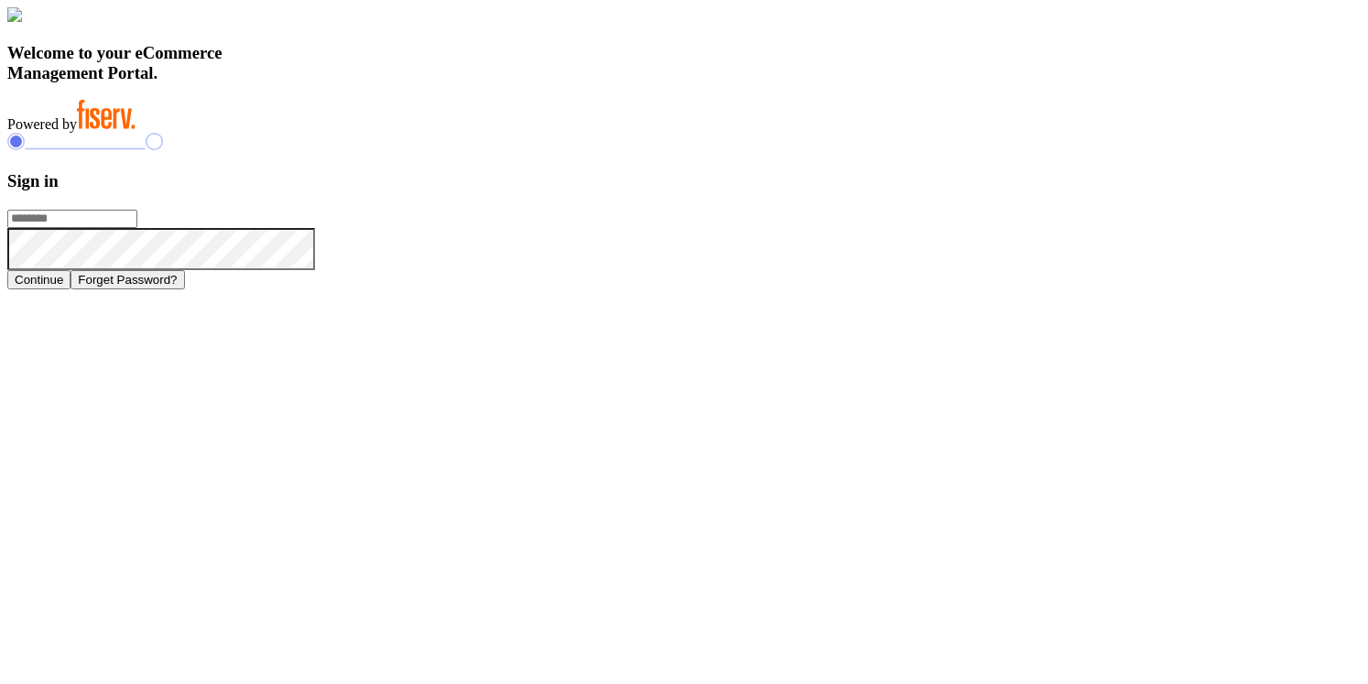
type input "**********"
click at [71, 289] on button "Continue" at bounding box center [38, 279] width 63 height 19
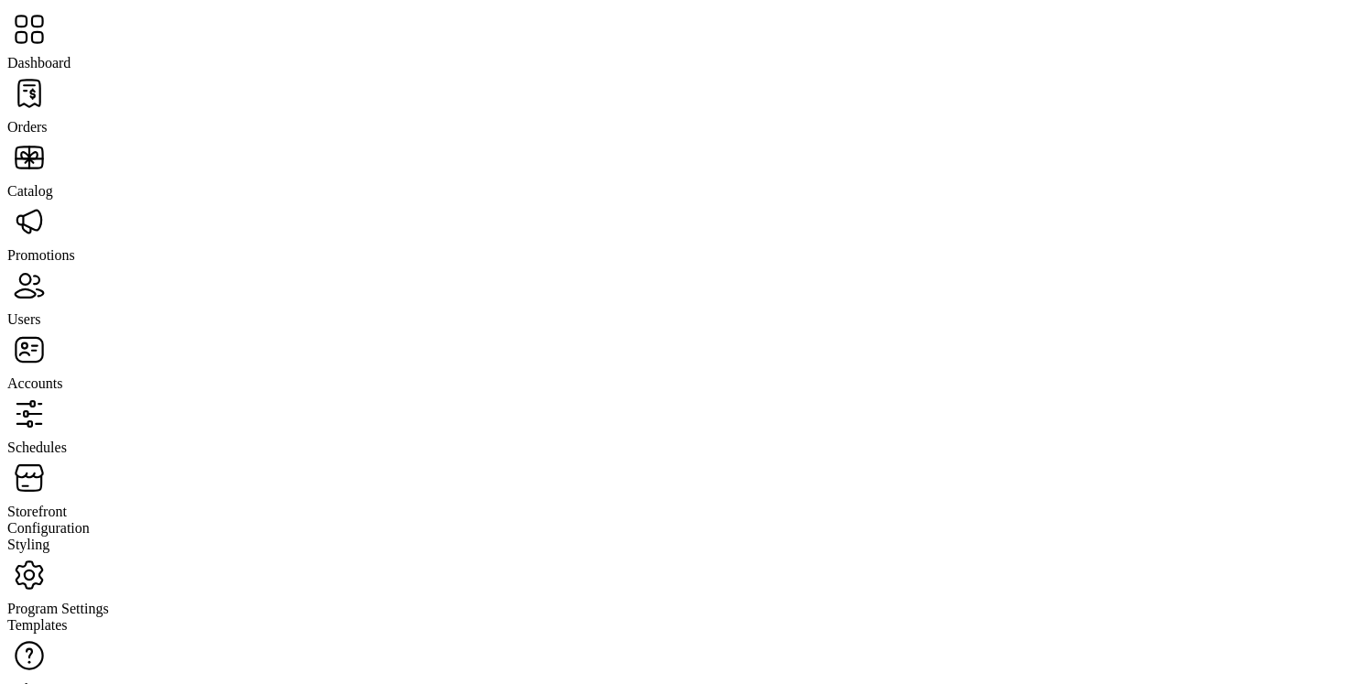
click at [67, 504] on span "Storefront" at bounding box center [37, 512] width 60 height 16
click at [90, 520] on span "Configuration" at bounding box center [48, 528] width 82 height 16
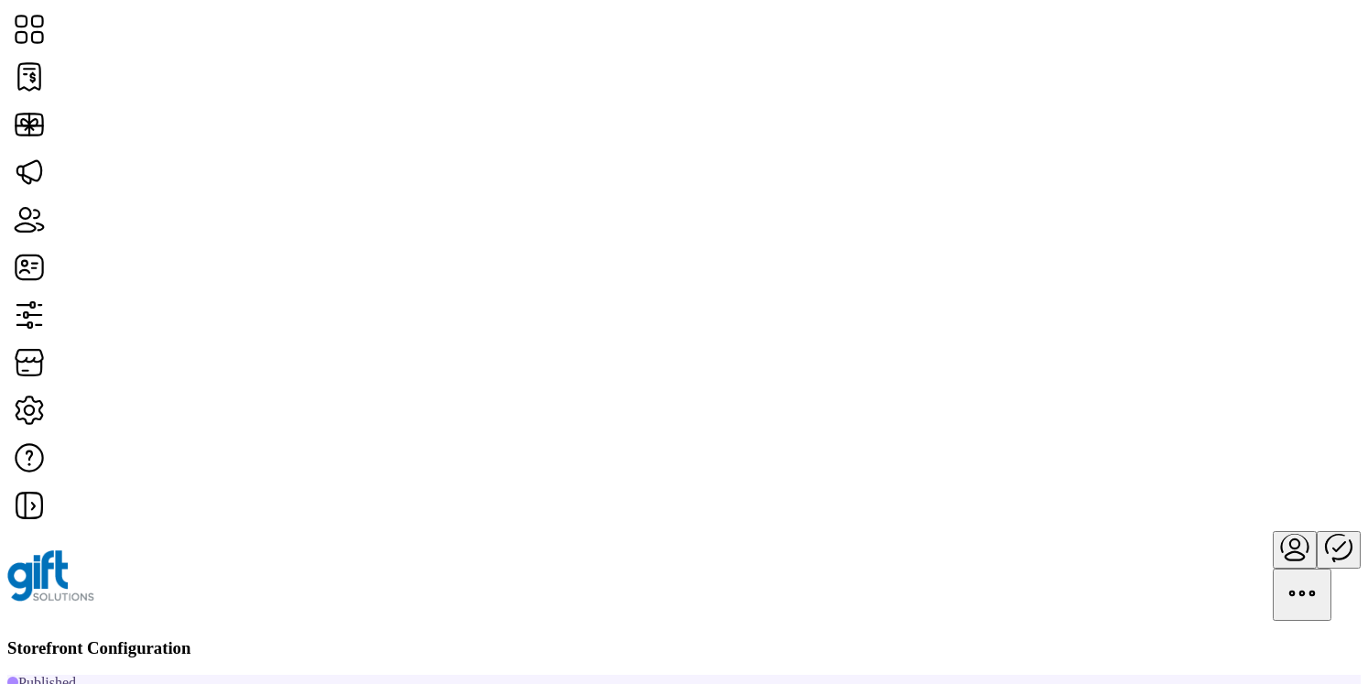
click at [1163, 382] on span "Card Display Settings" at bounding box center [1134, 374] width 128 height 15
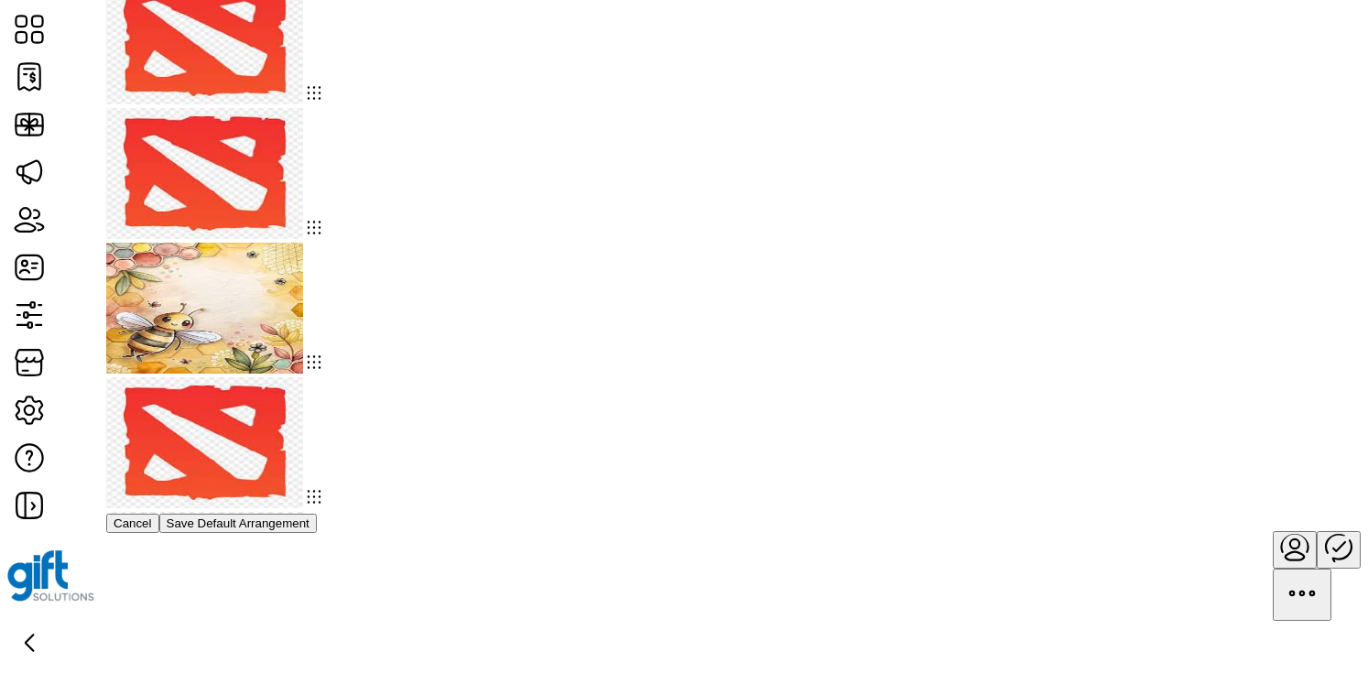
click at [303, 243] on img at bounding box center [204, 308] width 197 height 131
click at [325, 104] on icon at bounding box center [314, 93] width 22 height 23
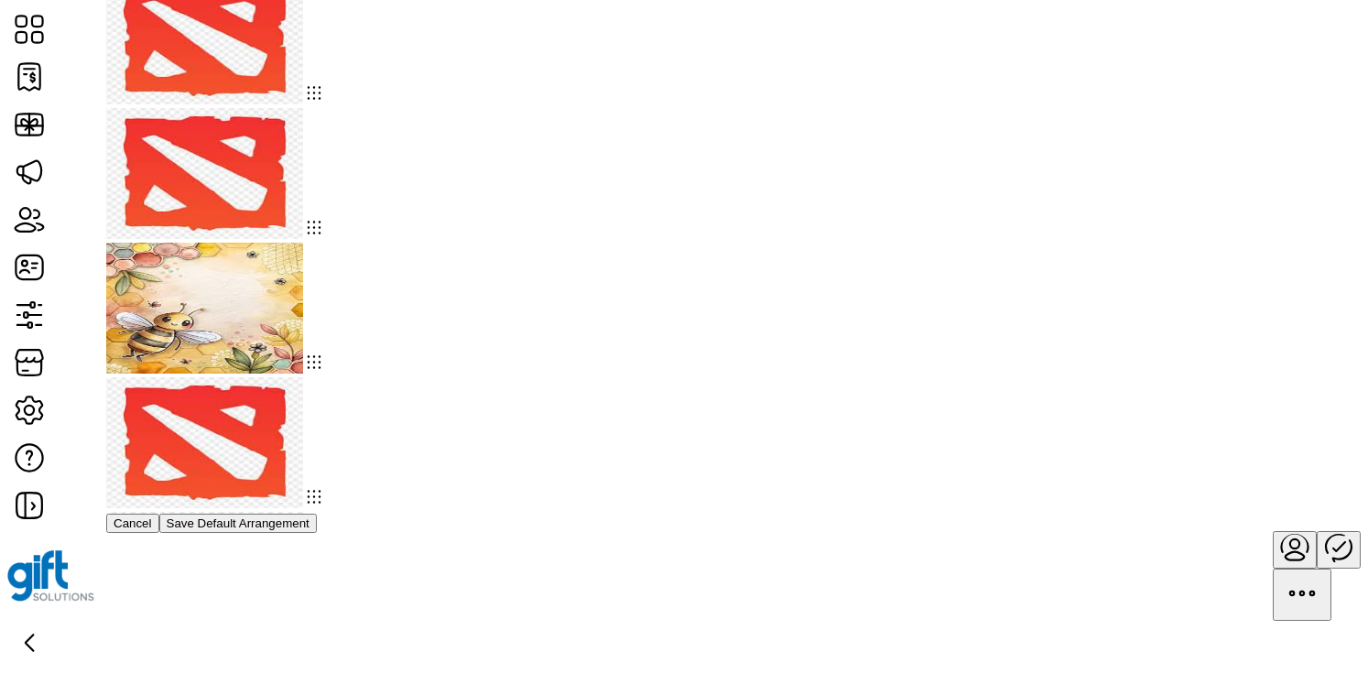
click at [325, 104] on icon at bounding box center [314, 93] width 22 height 23
click at [303, 169] on img at bounding box center [204, 173] width 197 height 131
drag, startPoint x: 357, startPoint y: 466, endPoint x: 446, endPoint y: 0, distance: 474.5
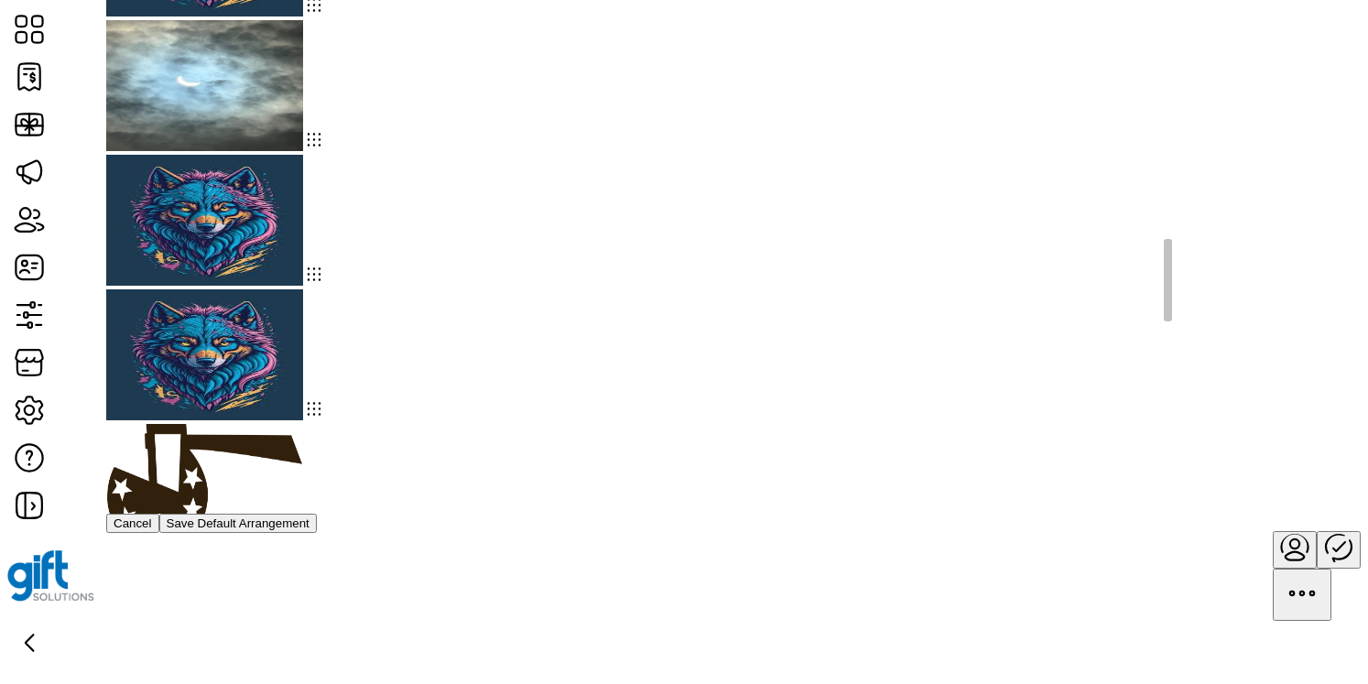
scroll to position [2054, 0]
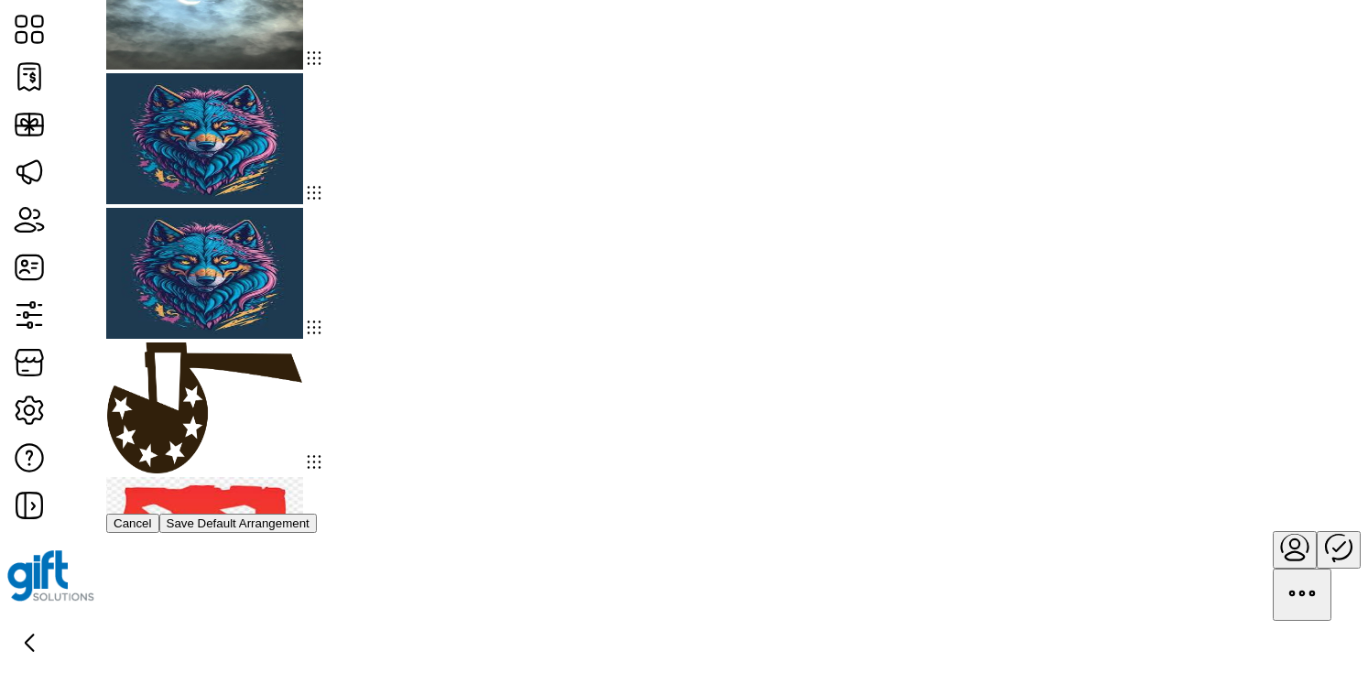
drag, startPoint x: 977, startPoint y: 446, endPoint x: 1108, endPoint y: 16, distance: 449.0
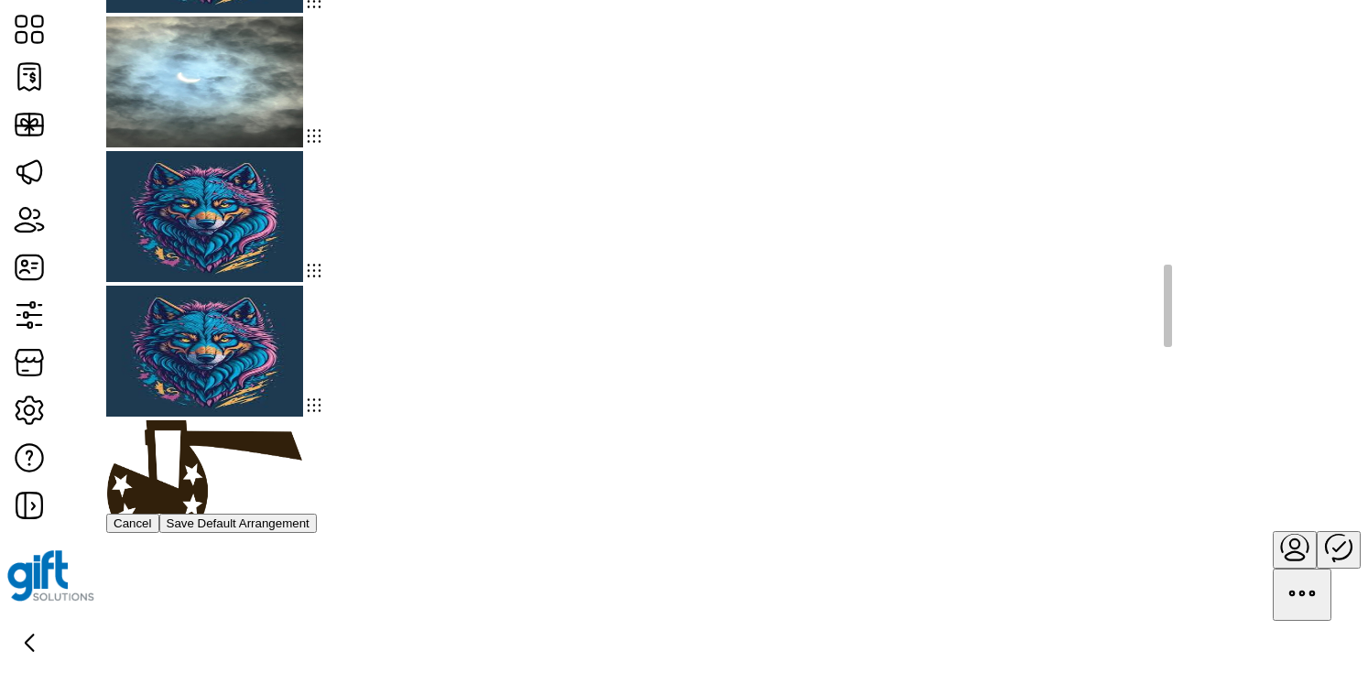
scroll to position [1978, 0]
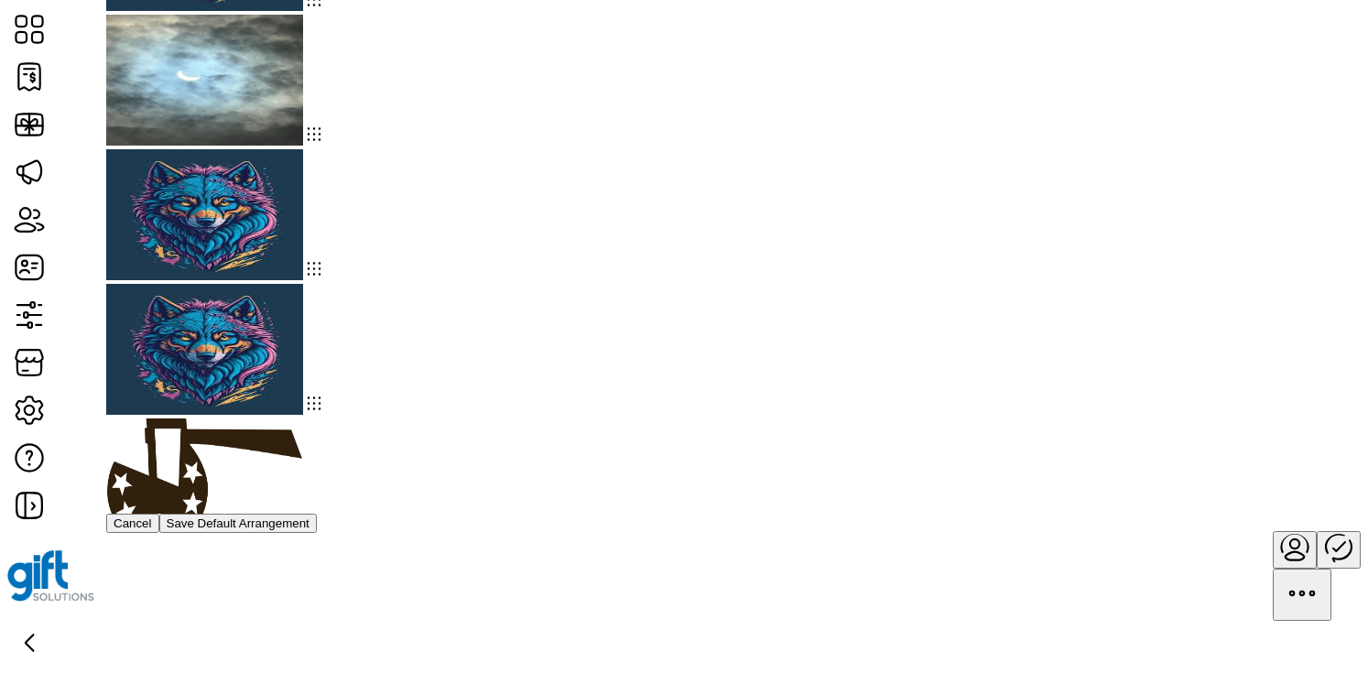
drag, startPoint x: 745, startPoint y: 225, endPoint x: 649, endPoint y: 0, distance: 245.0
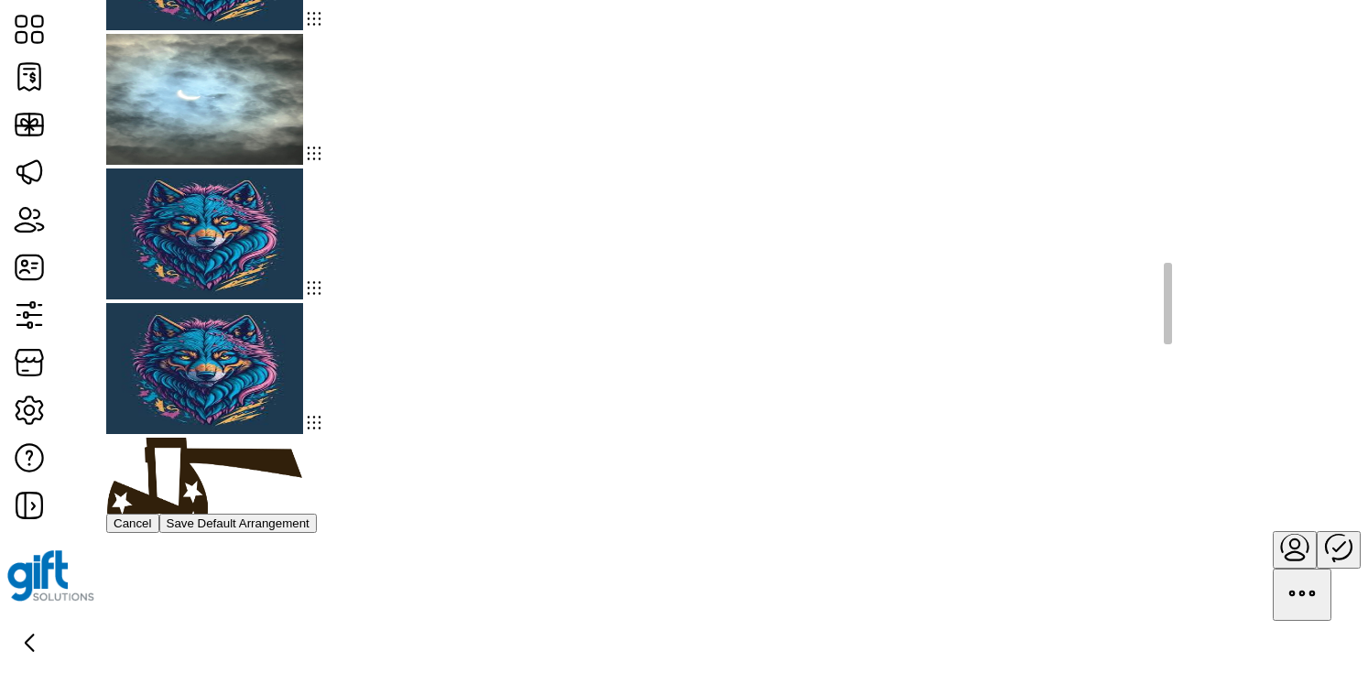
scroll to position [1958, 0]
drag, startPoint x: 568, startPoint y: 220, endPoint x: 671, endPoint y: 26, distance: 220.0
click at [0, 0] on div "Storefront Card Arrangement Drag and drop cards to customize arrangement. The n…" at bounding box center [684, 342] width 1368 height 684
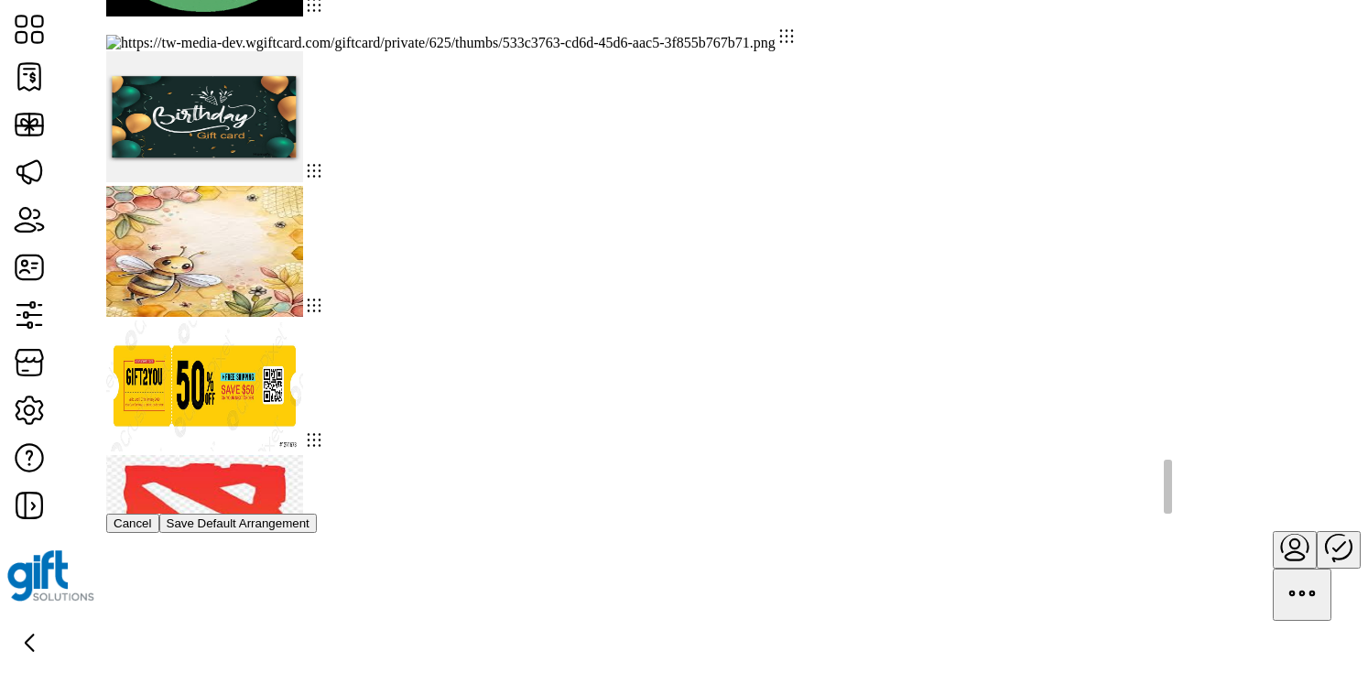
scroll to position [6595, 0]
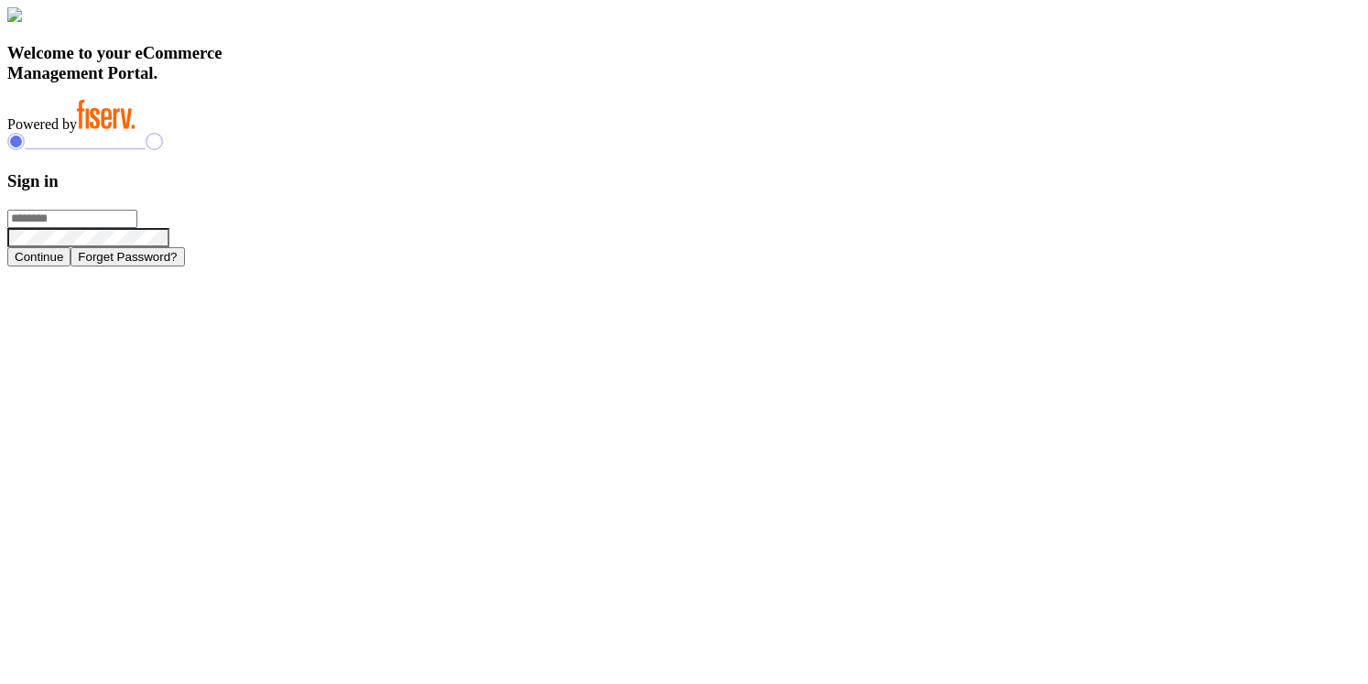
type input "**********"
